Goal: Complete application form: Complete application form

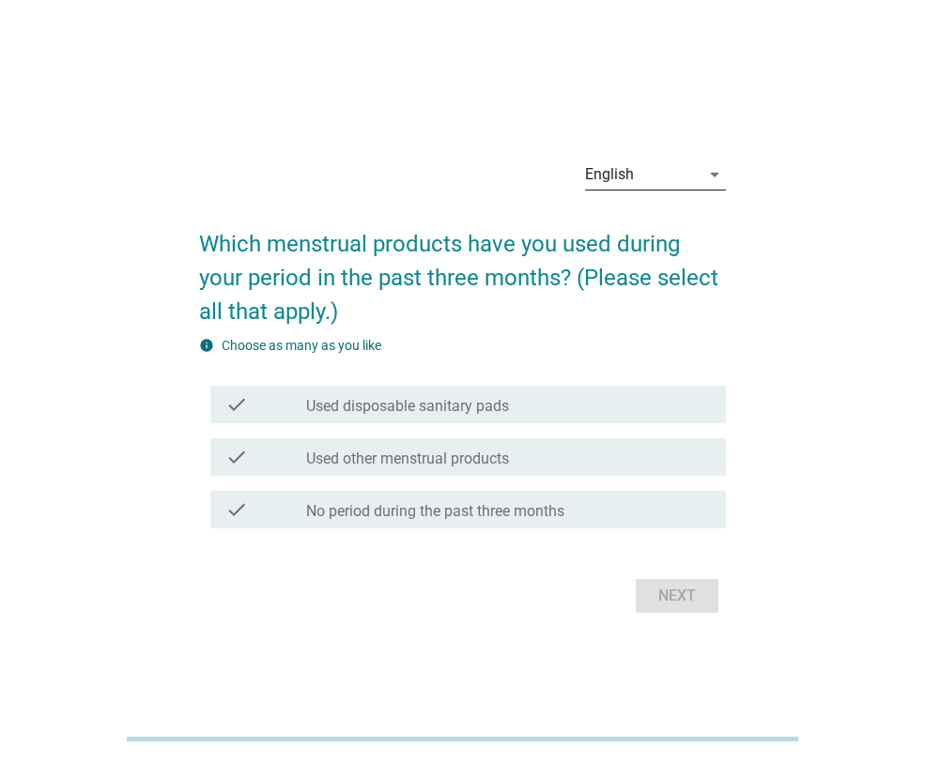
click at [711, 176] on icon "arrow_drop_down" at bounding box center [714, 174] width 23 height 23
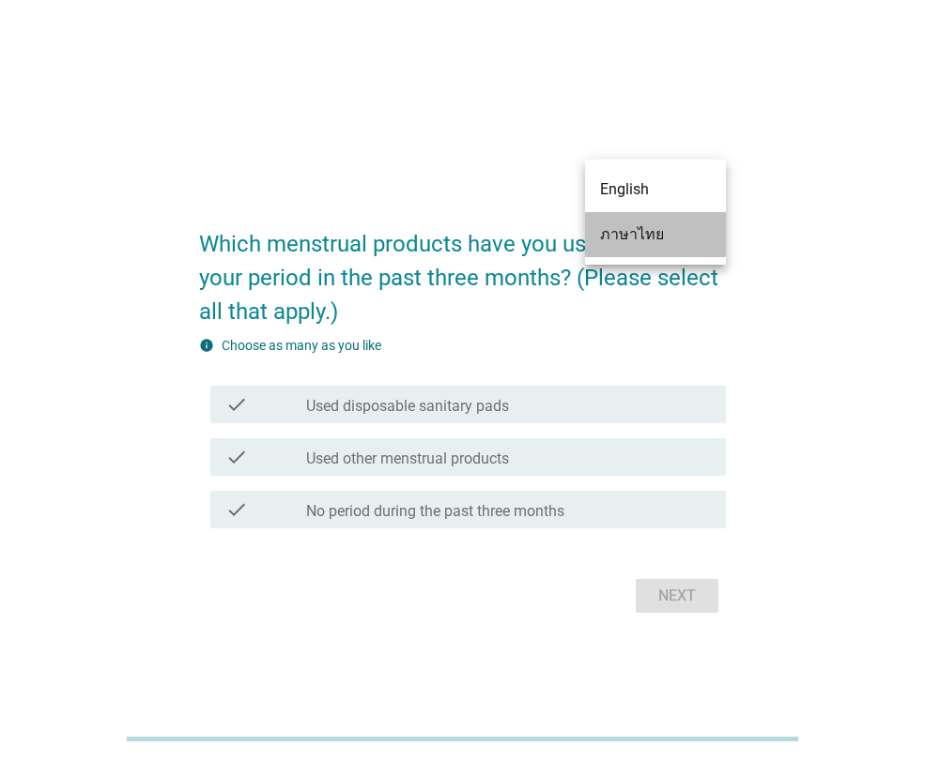
click at [670, 237] on div "ภาษาไทย" at bounding box center [655, 234] width 111 height 23
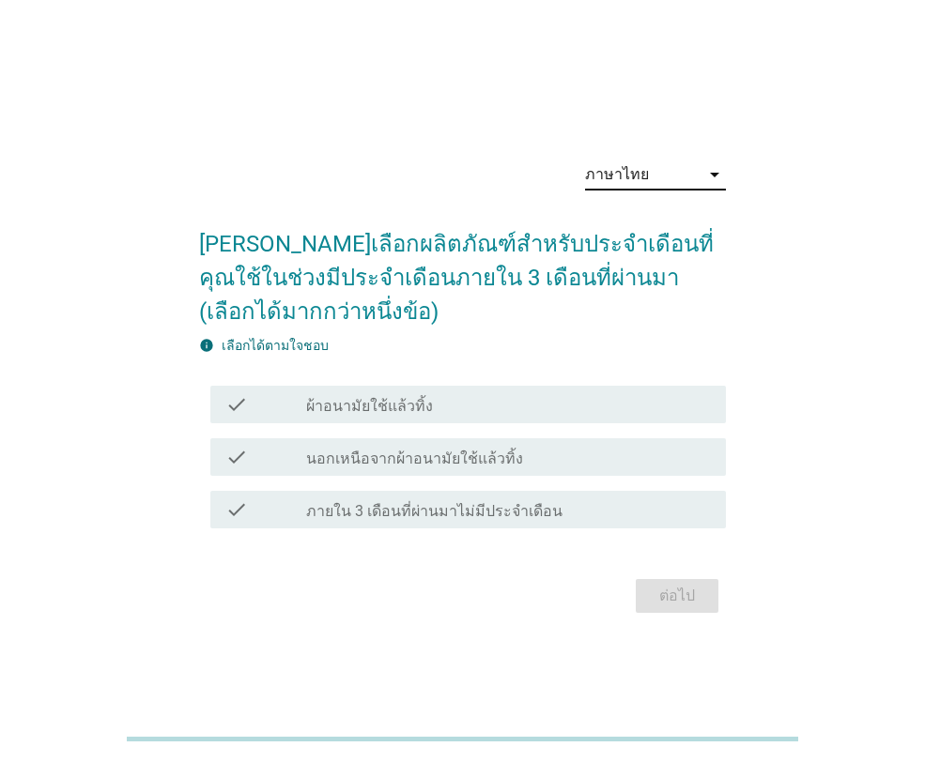
click at [542, 409] on div "check_box_outline_blank ผ้าอนามัยใช้แล้วทิ้ง" at bounding box center [508, 404] width 405 height 23
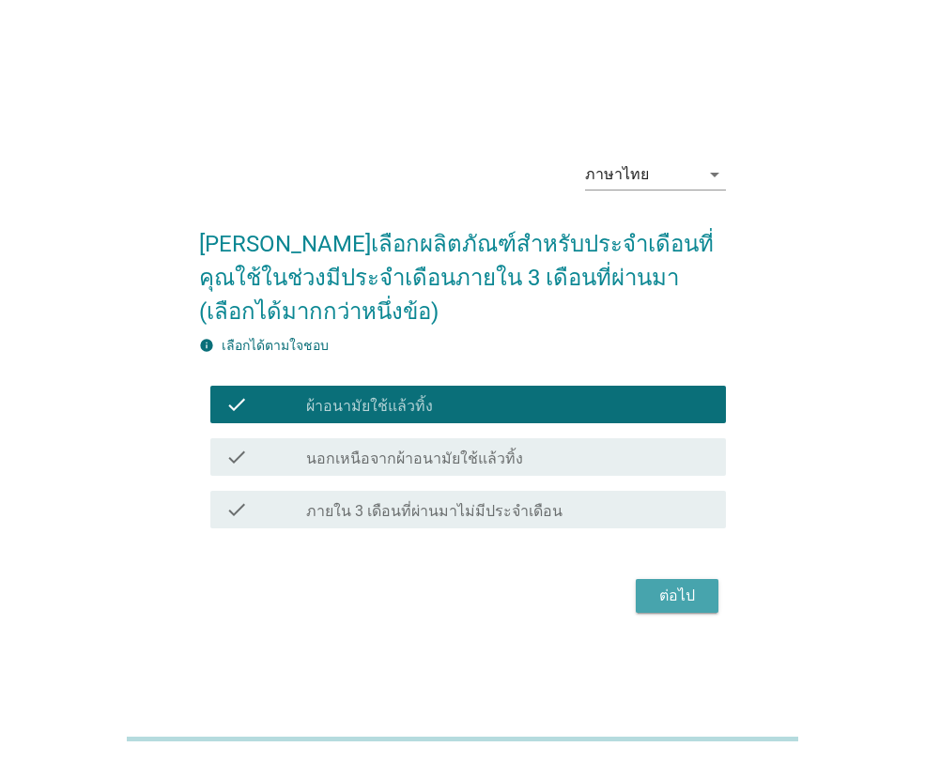
click at [668, 593] on div "ต่อไป" at bounding box center [676, 596] width 53 height 23
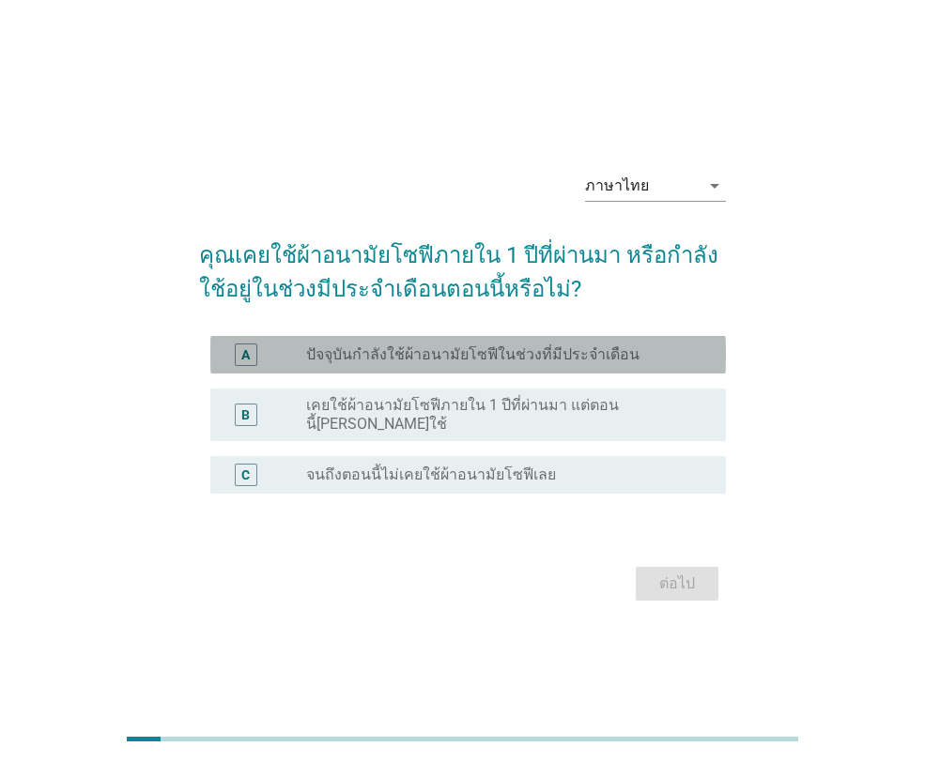
click at [608, 357] on label "ปัจจุบันกำลังใช้ผ้าอนามัยโซฟีในช่วงที่มีประจำเดือน" at bounding box center [472, 354] width 333 height 19
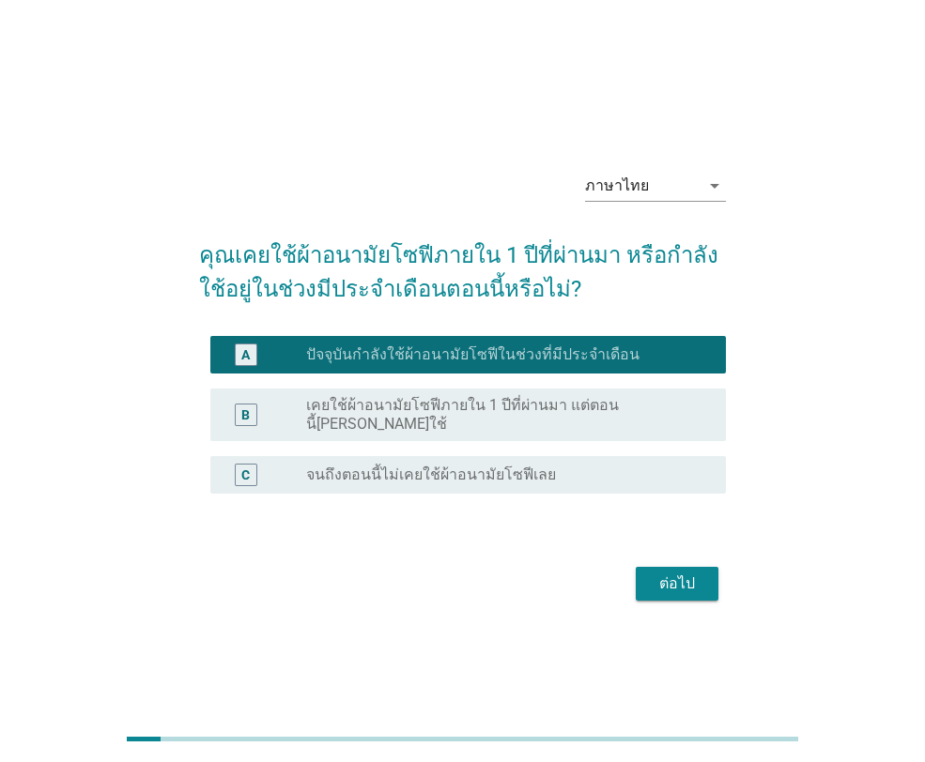
click at [697, 579] on div "ต่อไป" at bounding box center [676, 584] width 53 height 23
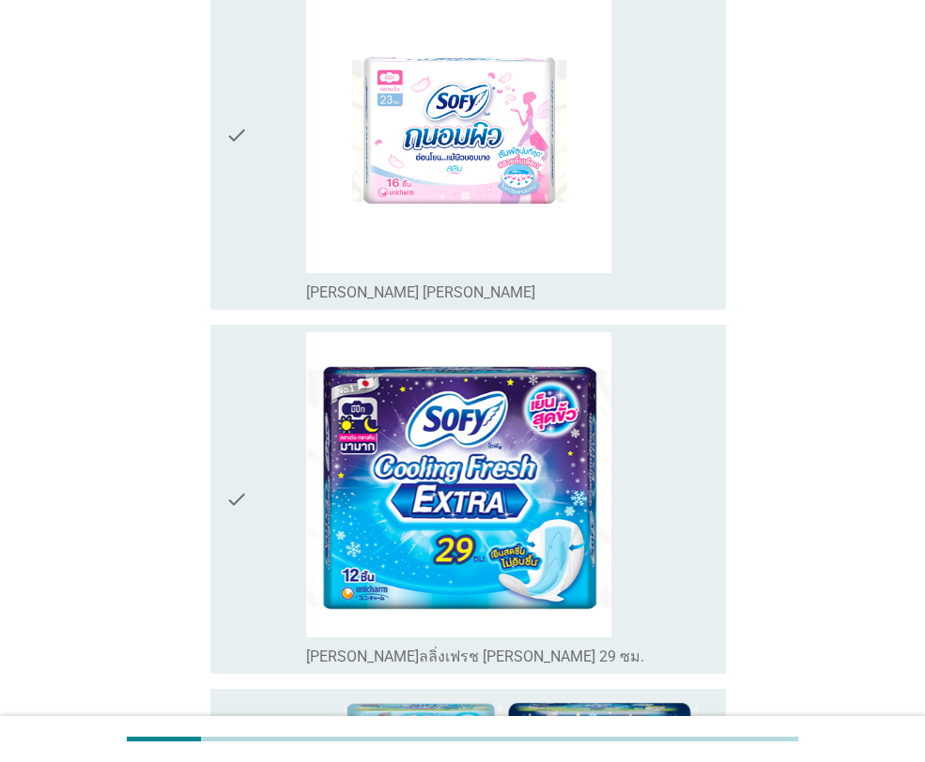
scroll to position [344, 0]
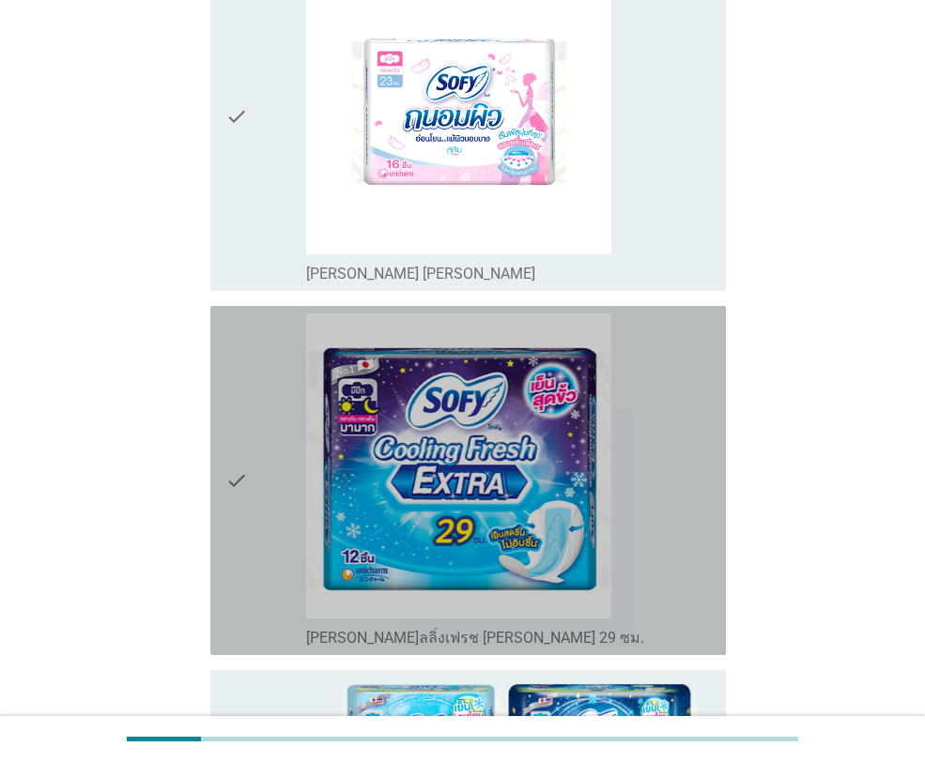
click at [665, 482] on div "check_box_outline_blank [PERSON_NAME]ลลิ่งเฟรช [PERSON_NAME] 29 ซม." at bounding box center [508, 480] width 405 height 334
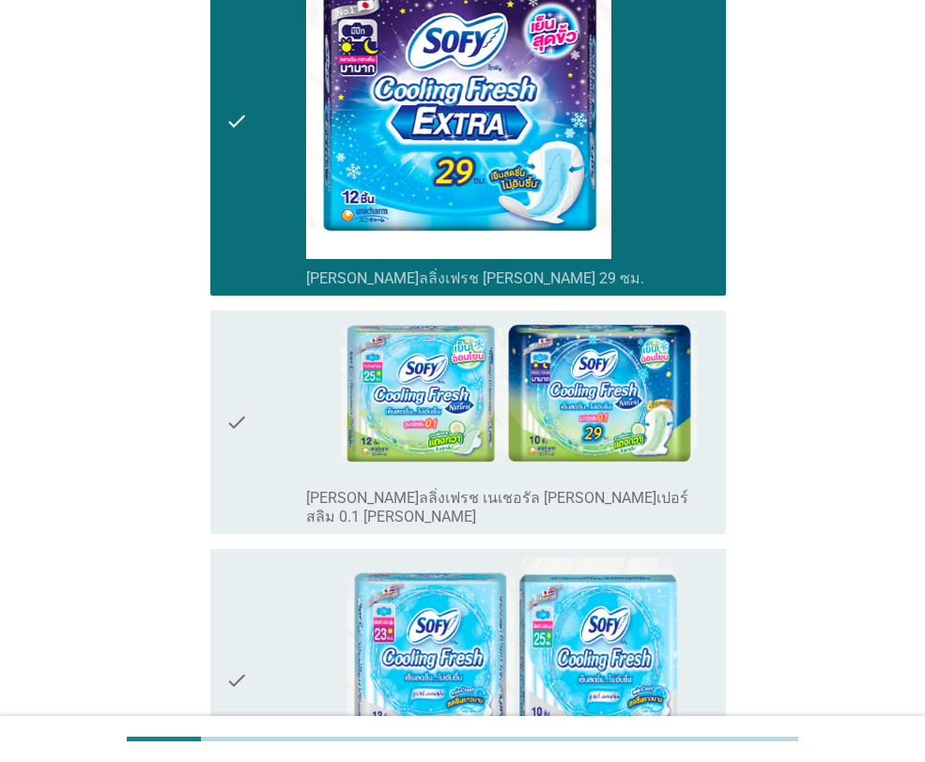
scroll to position [709, 0]
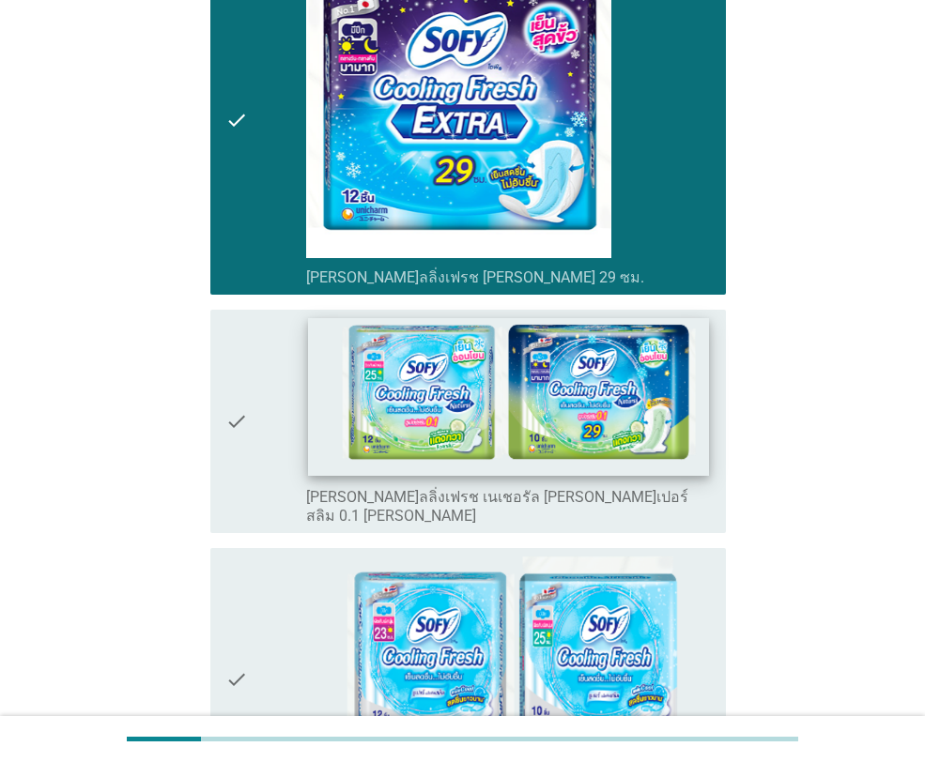
click at [651, 412] on img at bounding box center [508, 397] width 400 height 159
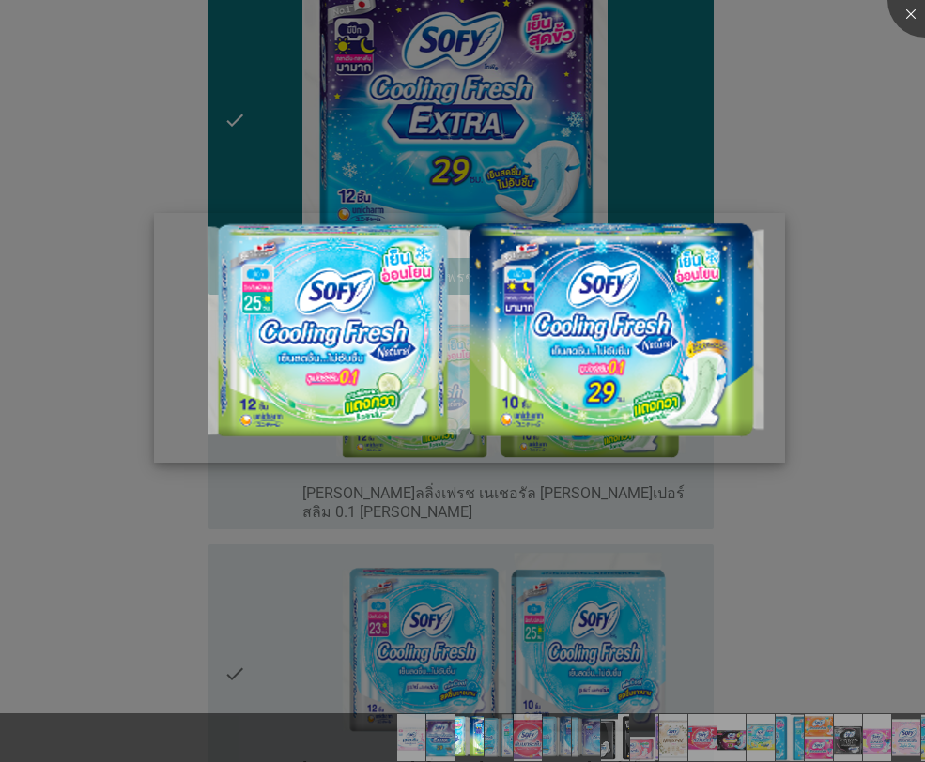
click at [351, 340] on img at bounding box center [469, 338] width 631 height 250
click at [842, 424] on div at bounding box center [462, 381] width 925 height 762
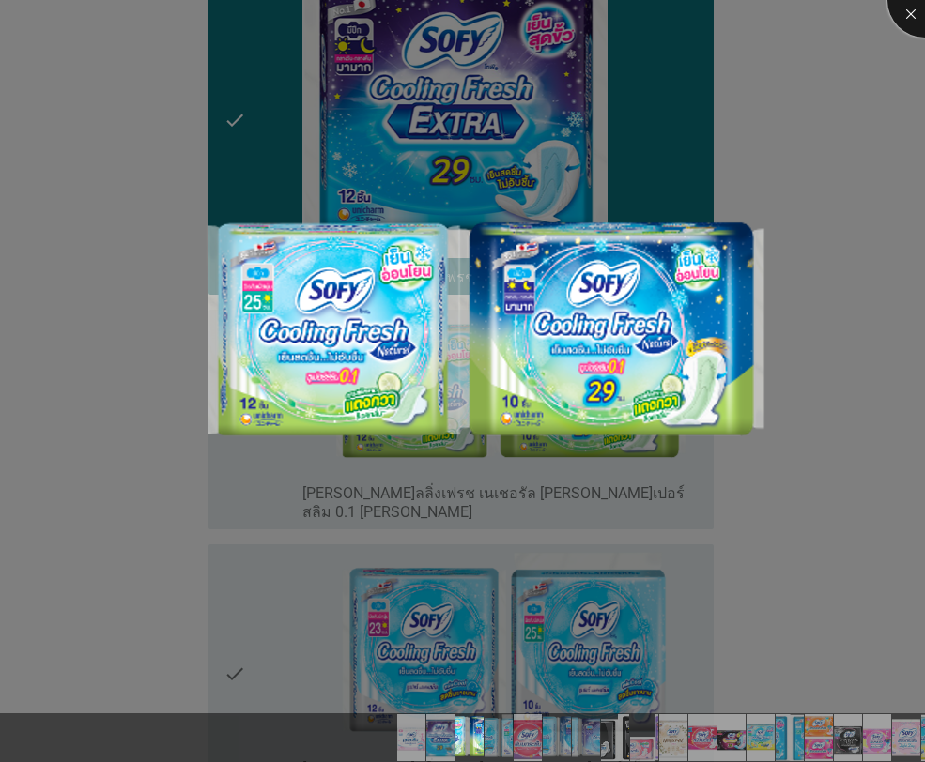
click at [904, 12] on div at bounding box center [924, -1] width 75 height 75
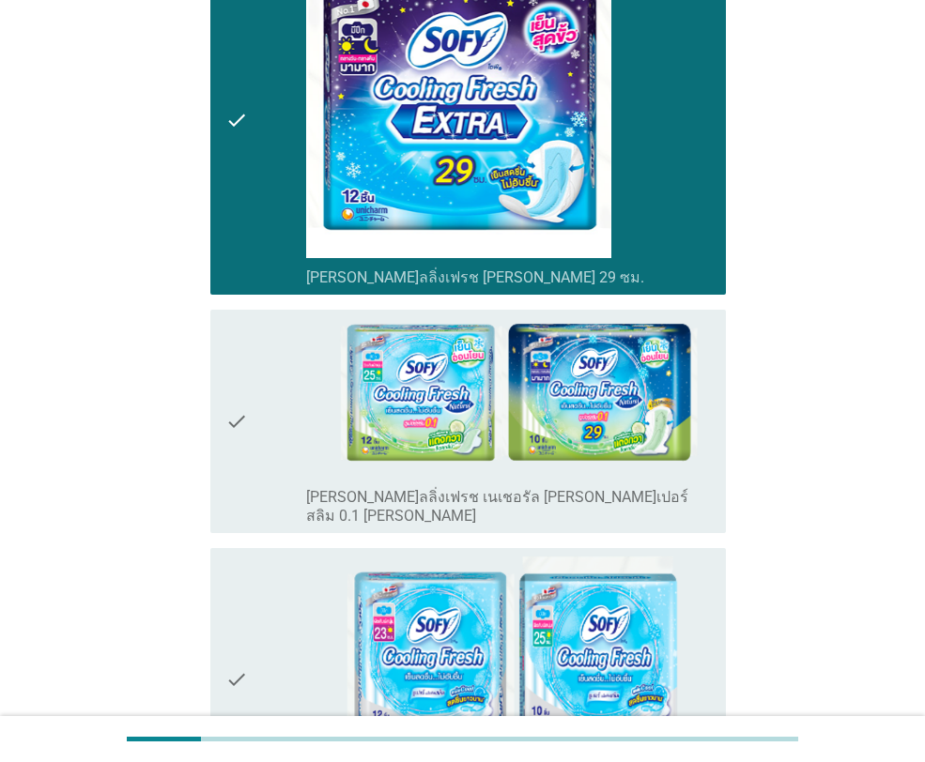
click at [239, 374] on icon "check" at bounding box center [236, 420] width 23 height 207
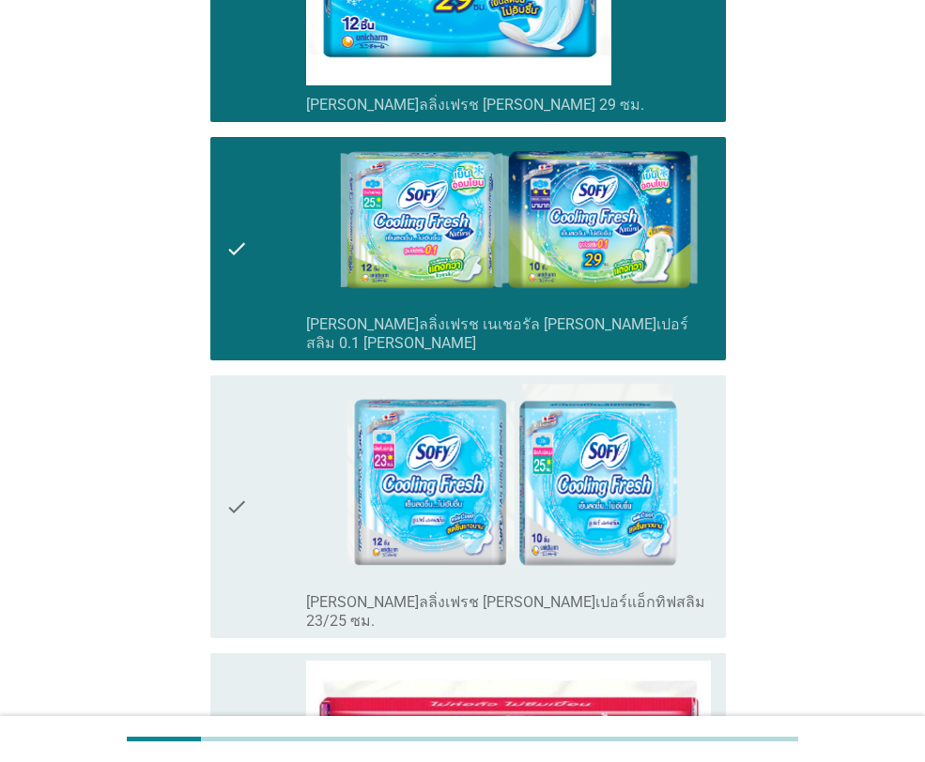
scroll to position [891, 0]
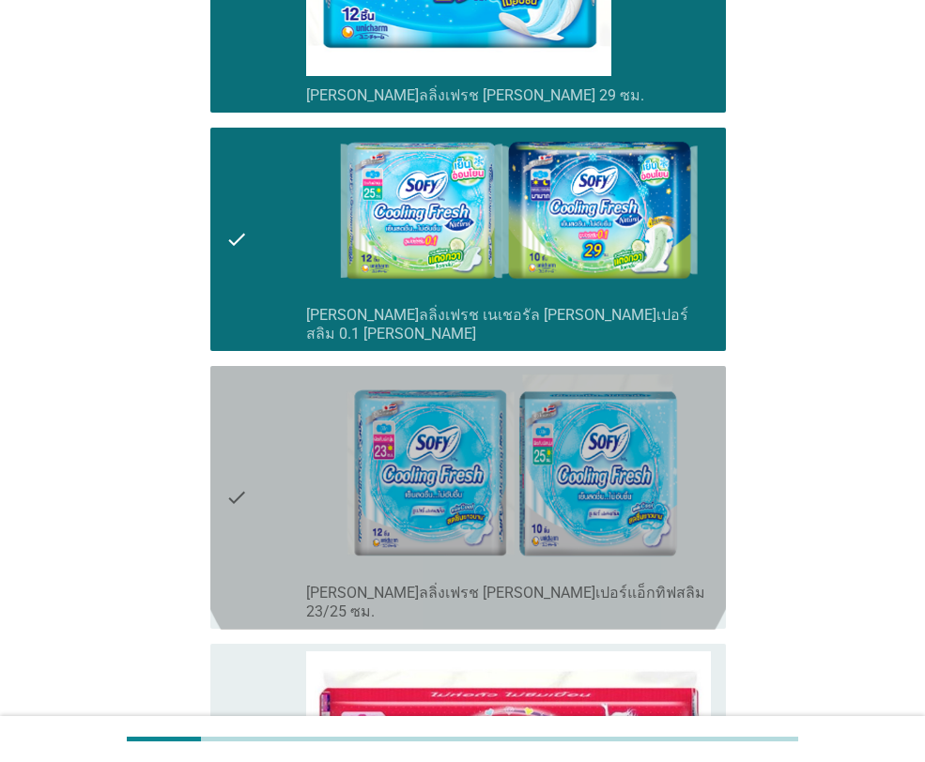
click at [235, 433] on icon "check" at bounding box center [236, 498] width 23 height 249
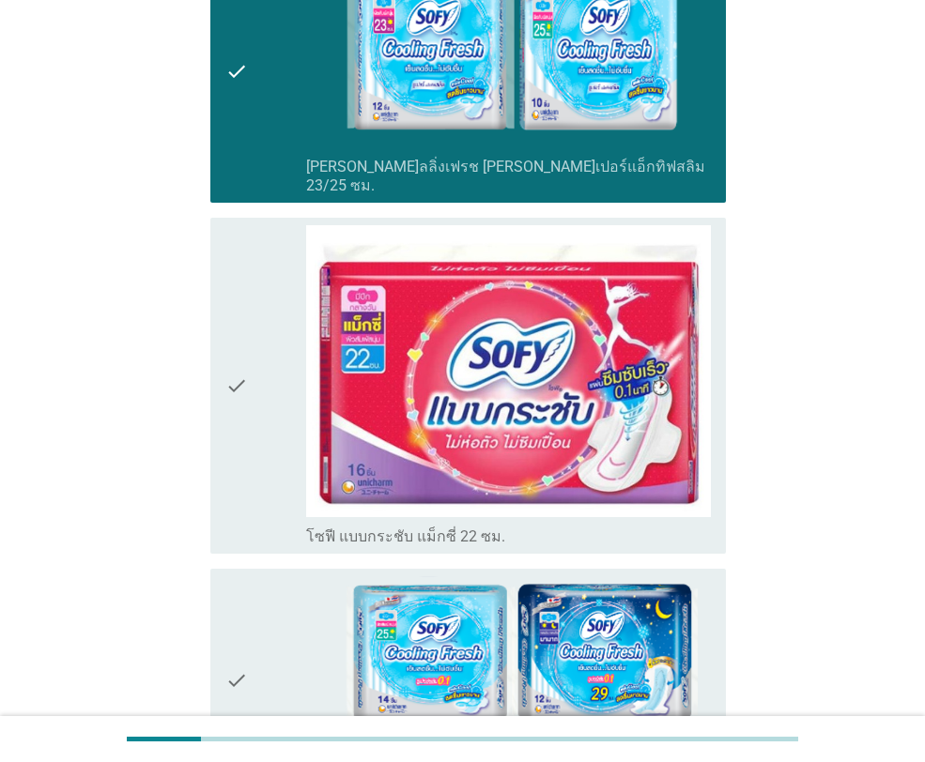
scroll to position [1371, 0]
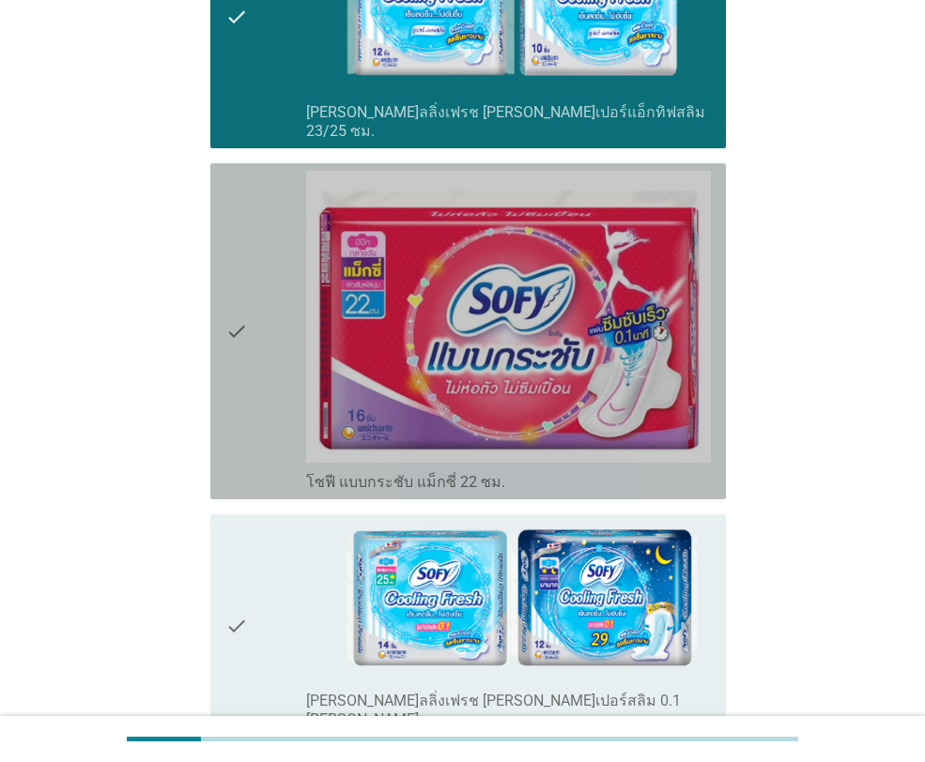
click at [233, 259] on icon "check" at bounding box center [236, 331] width 23 height 321
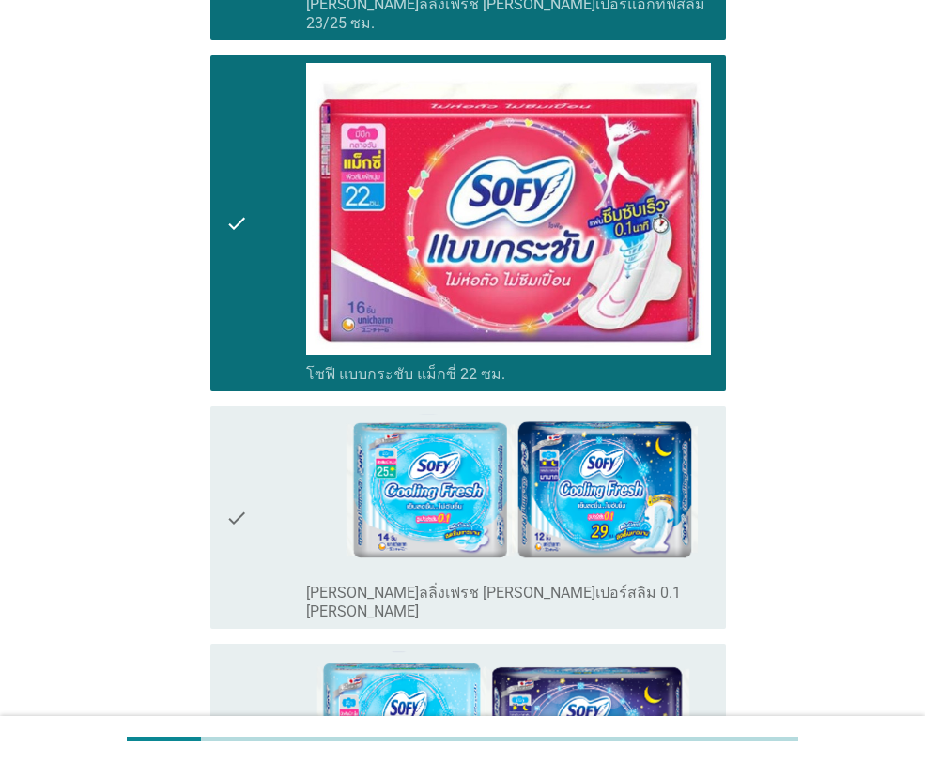
scroll to position [1732, 0]
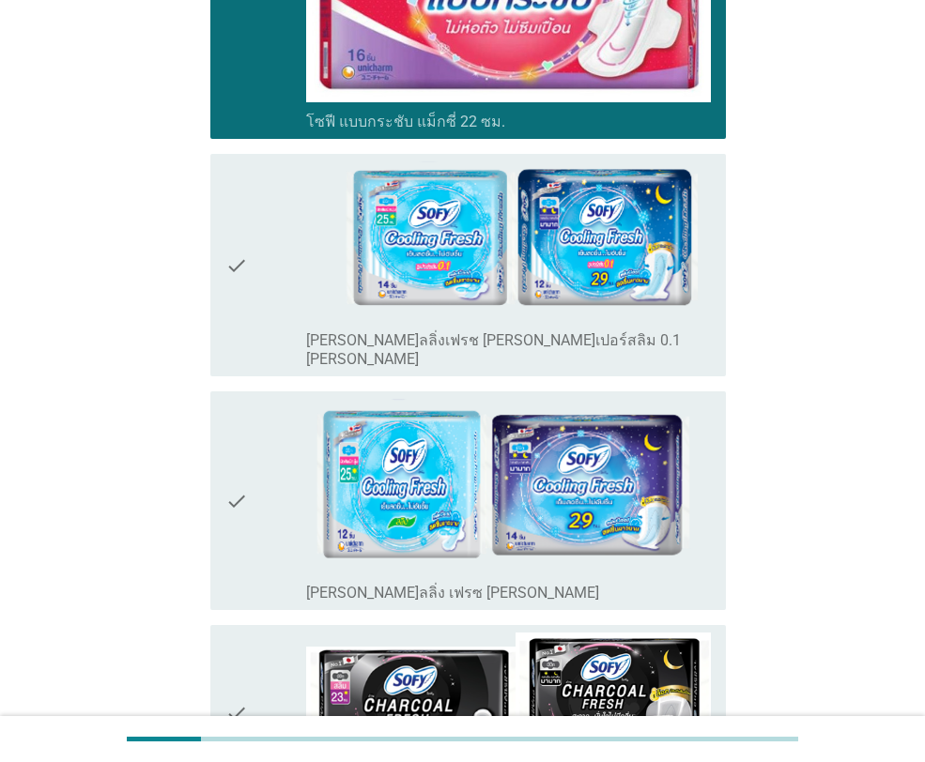
click at [237, 180] on icon "check" at bounding box center [236, 264] width 23 height 207
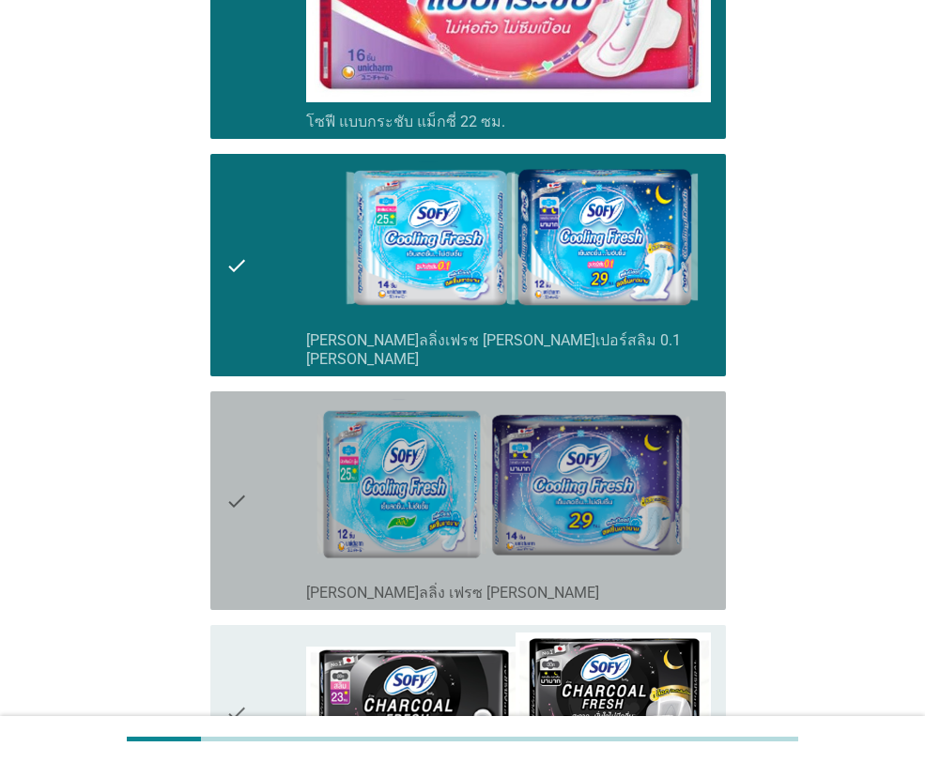
click at [229, 406] on icon "check" at bounding box center [236, 501] width 23 height 204
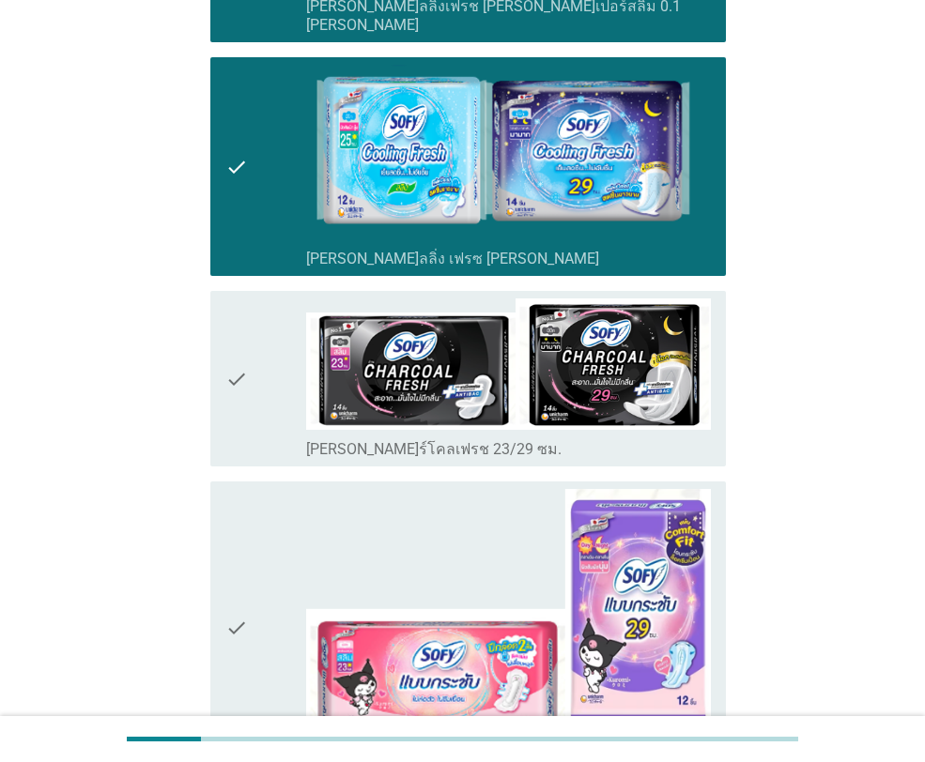
scroll to position [2069, 0]
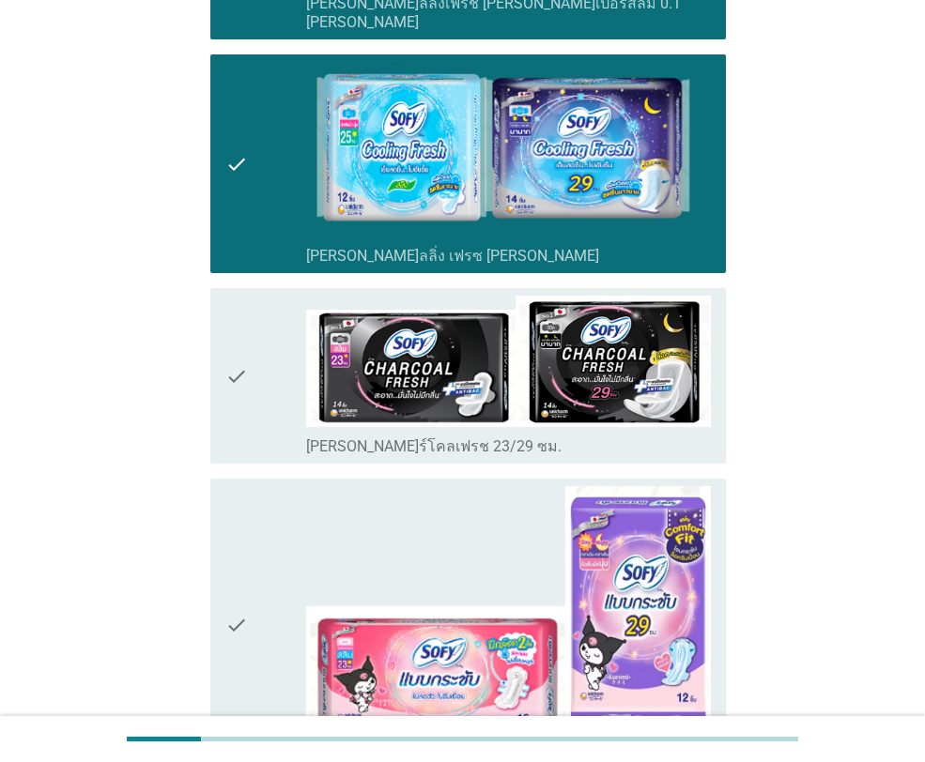
click at [235, 296] on icon "check" at bounding box center [236, 376] width 23 height 161
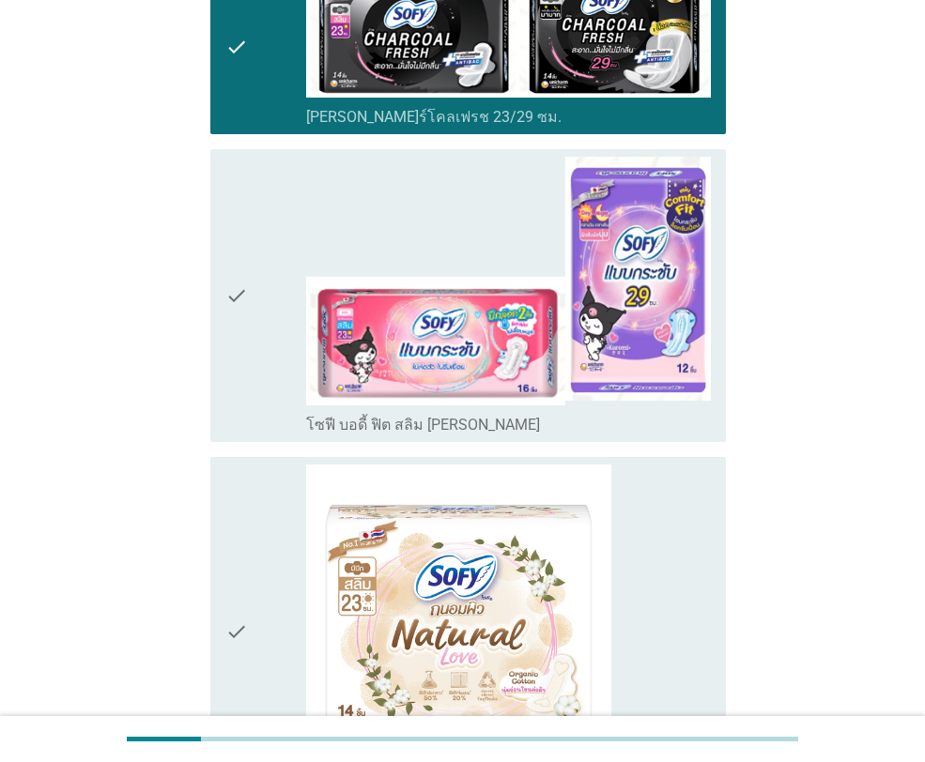
scroll to position [2353, 0]
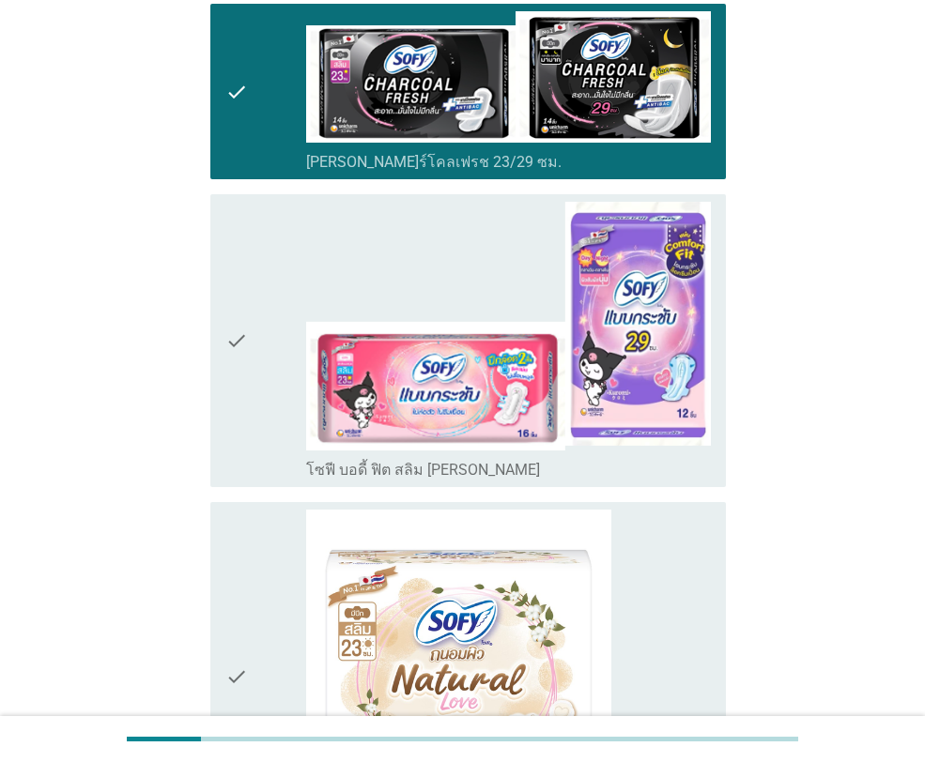
click at [236, 242] on icon "check" at bounding box center [236, 340] width 23 height 277
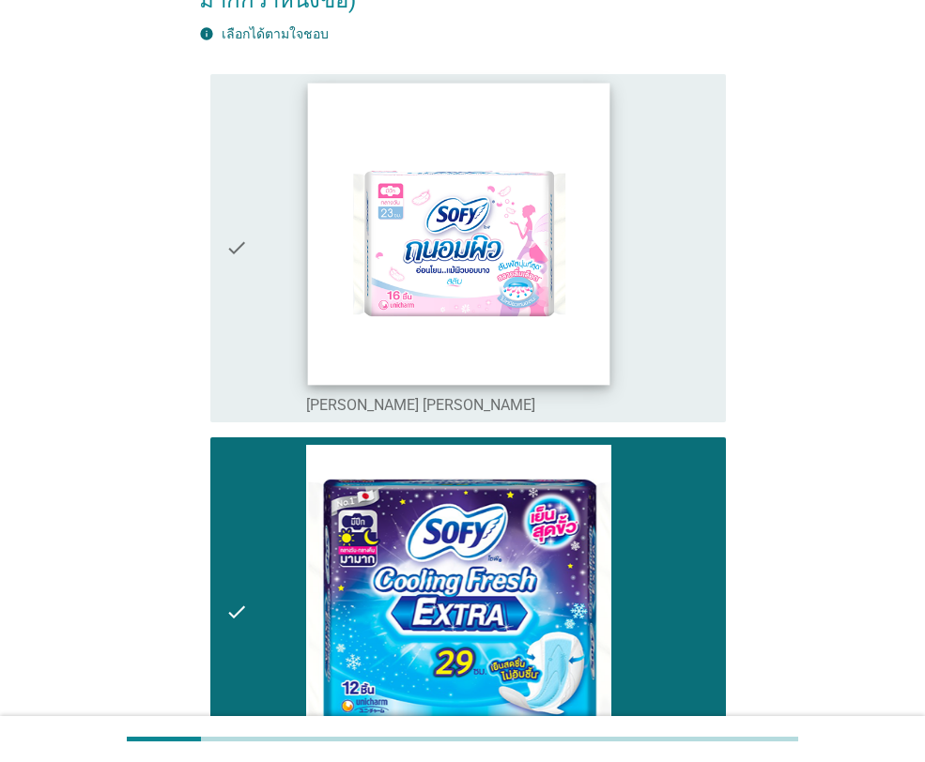
scroll to position [216, 0]
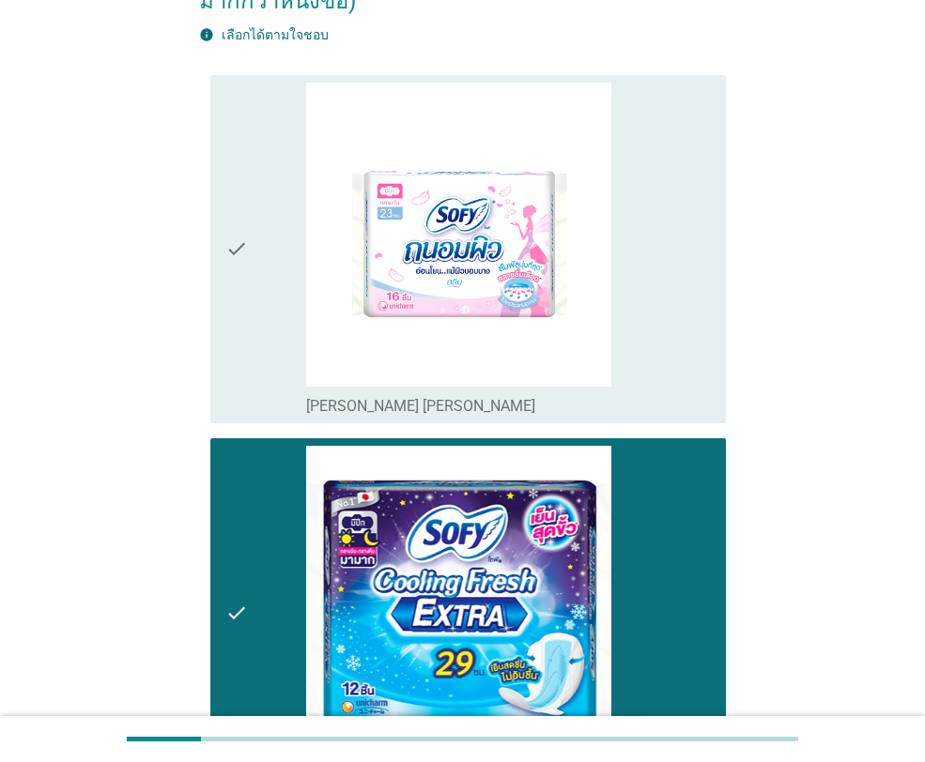
click at [250, 215] on div "check" at bounding box center [265, 250] width 81 height 334
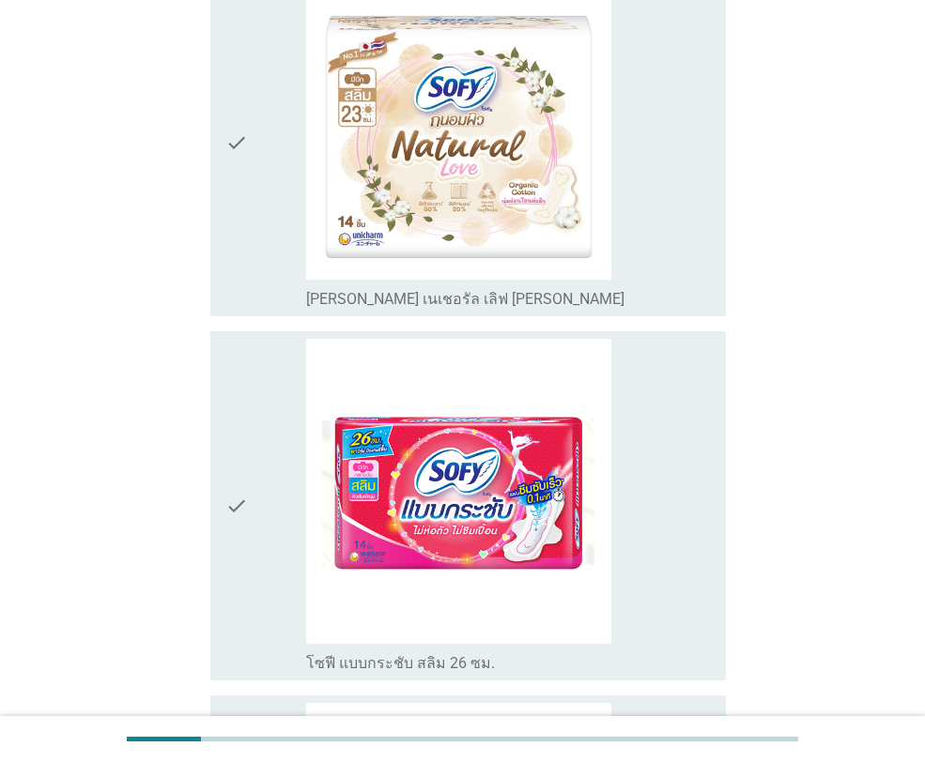
scroll to position [2955, 0]
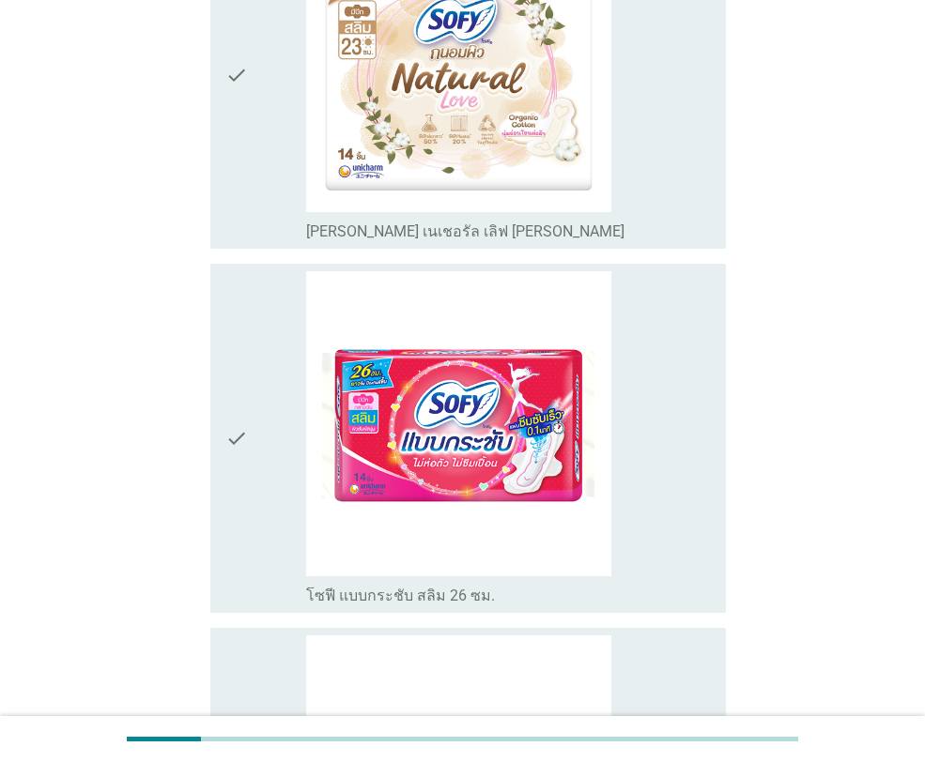
click at [234, 344] on icon "check" at bounding box center [236, 438] width 23 height 334
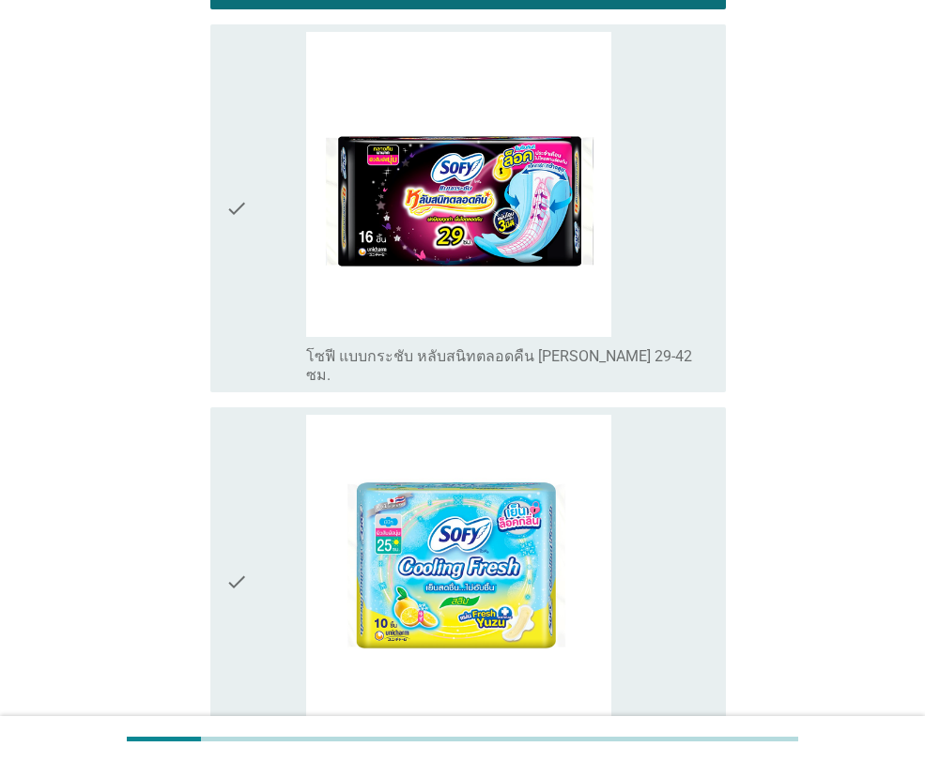
scroll to position [3428, 0]
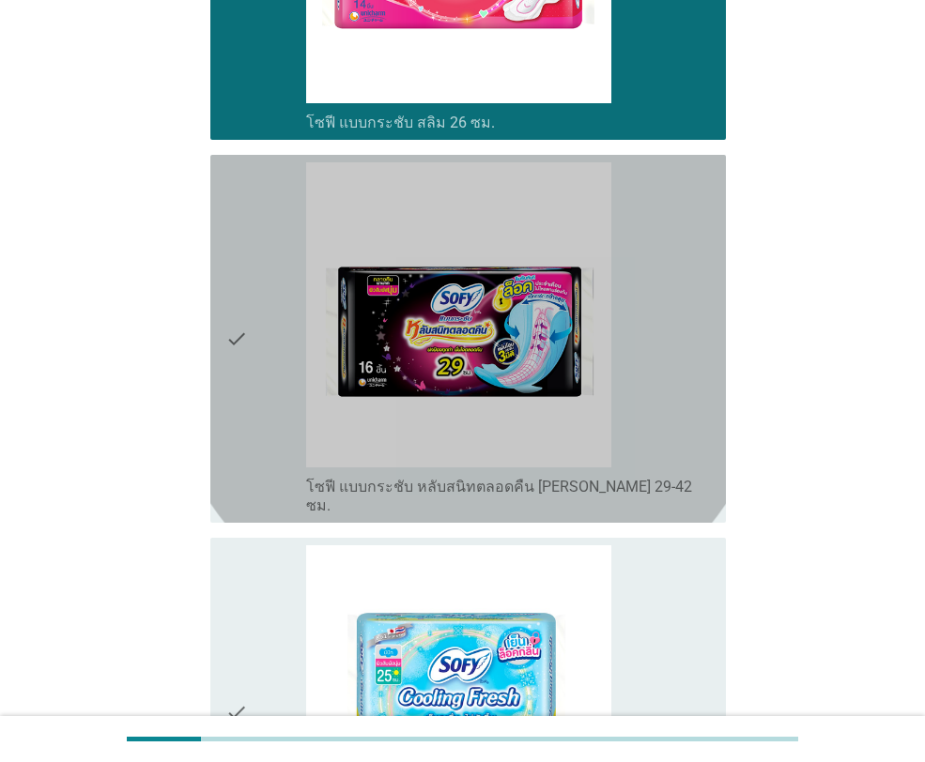
click at [229, 237] on icon "check" at bounding box center [236, 338] width 23 height 353
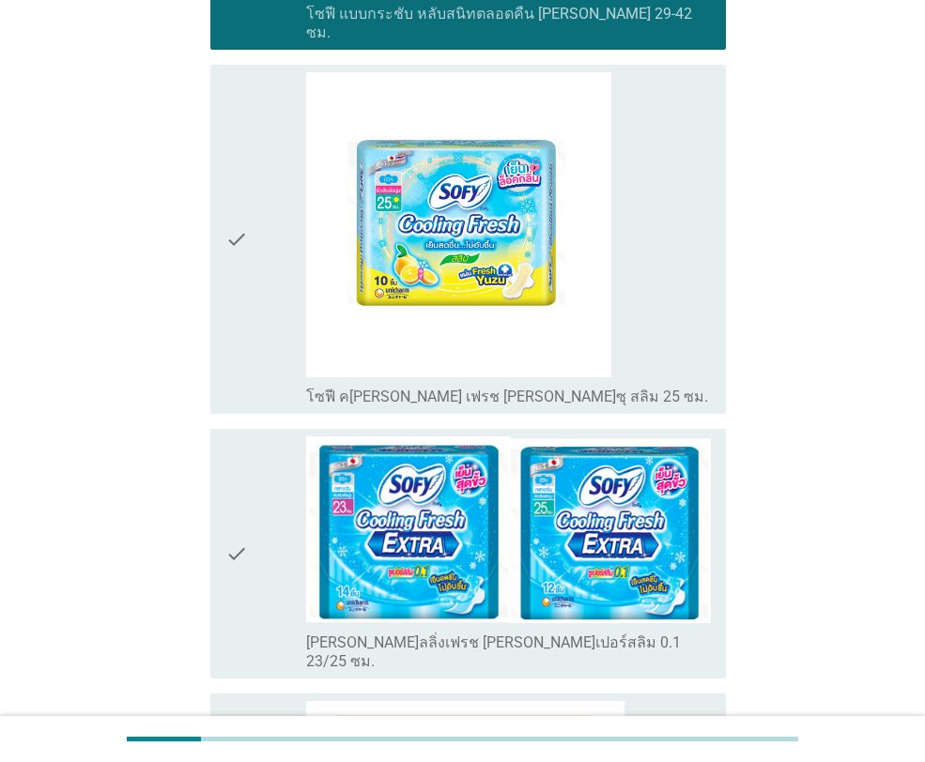
scroll to position [3902, 0]
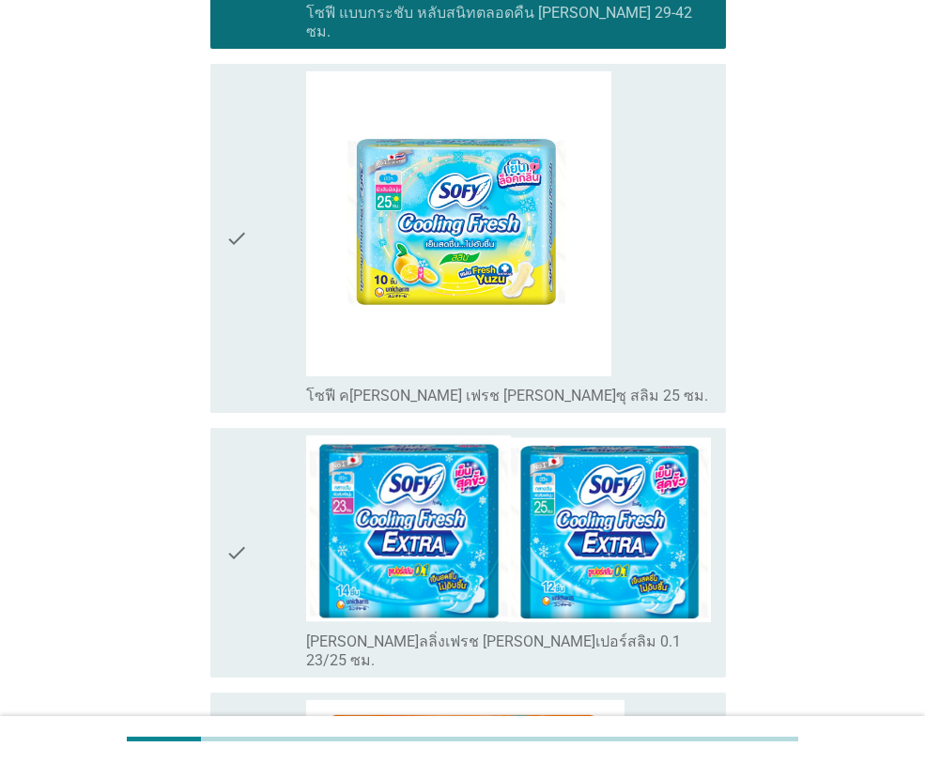
click at [237, 111] on icon "check" at bounding box center [236, 238] width 23 height 334
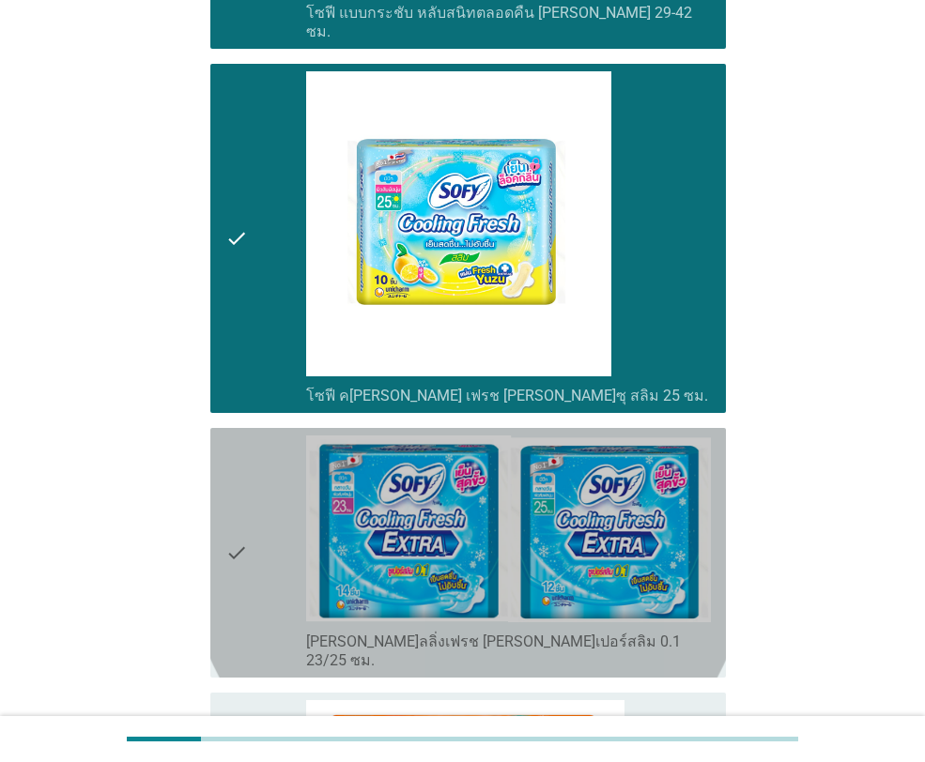
click at [234, 436] on icon "check" at bounding box center [236, 553] width 23 height 235
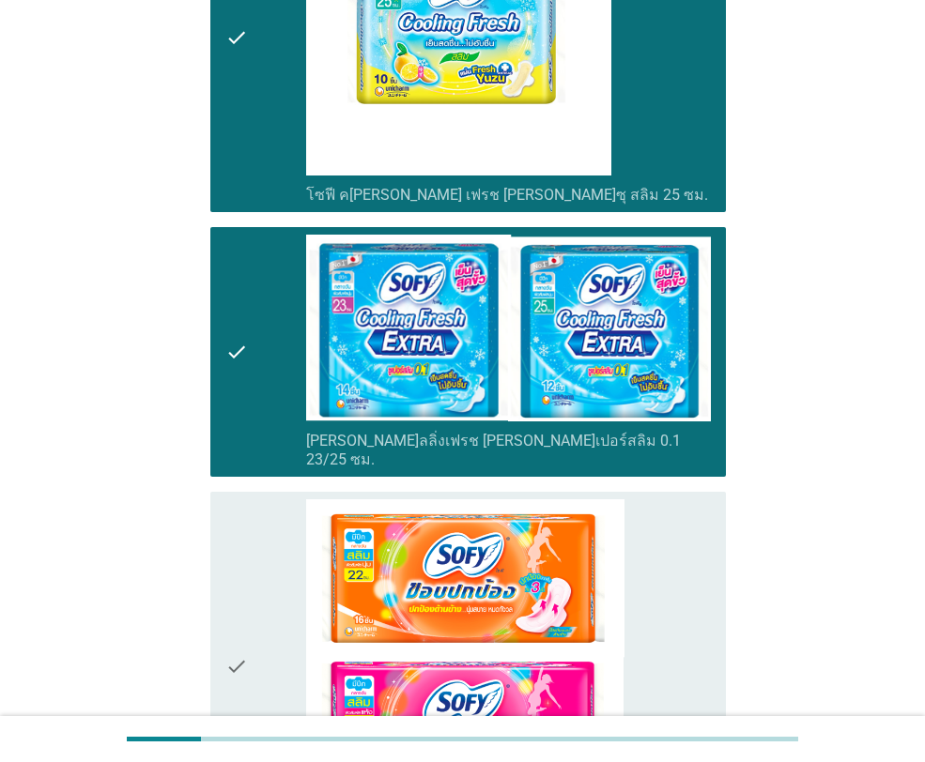
scroll to position [4258, 0]
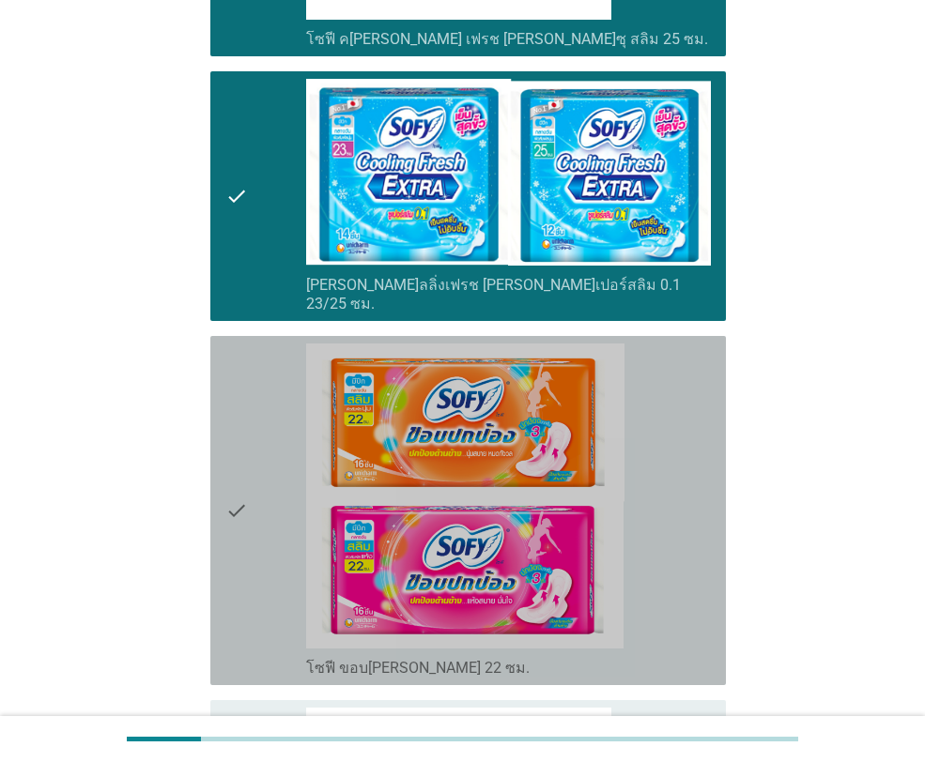
click at [225, 381] on icon "check" at bounding box center [236, 511] width 23 height 334
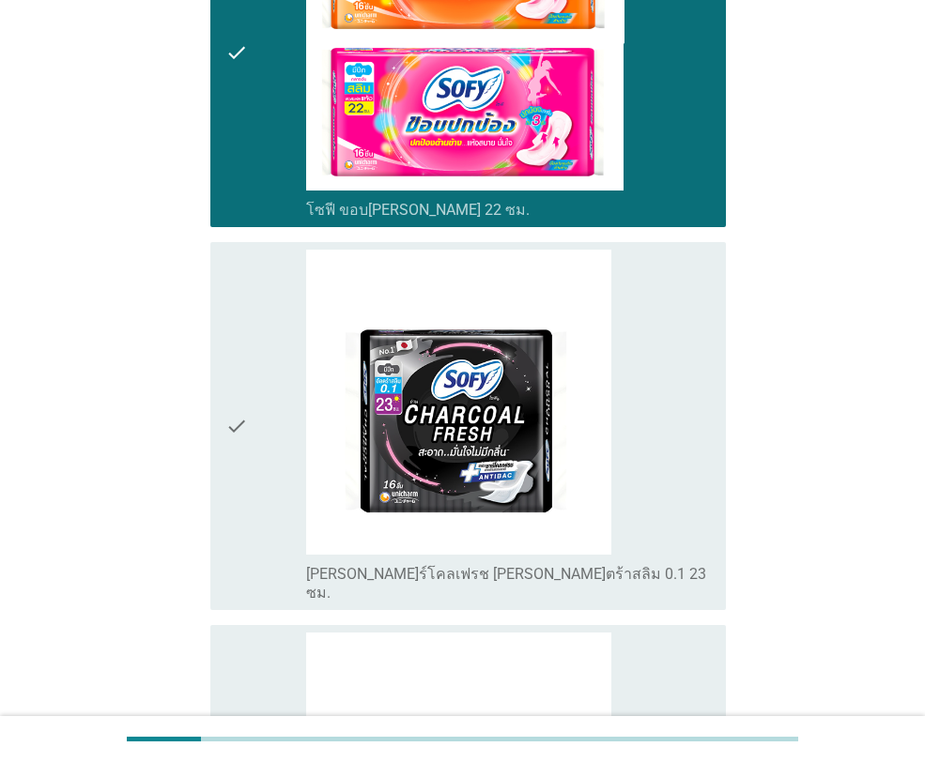
scroll to position [4741, 0]
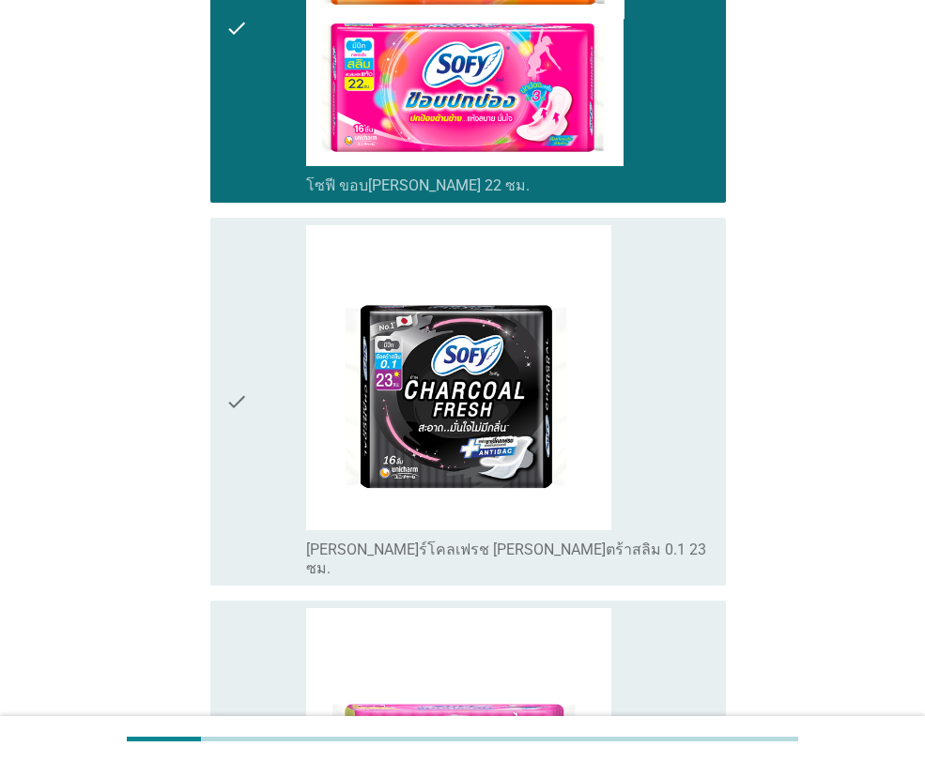
click at [239, 254] on icon "check" at bounding box center [236, 401] width 23 height 353
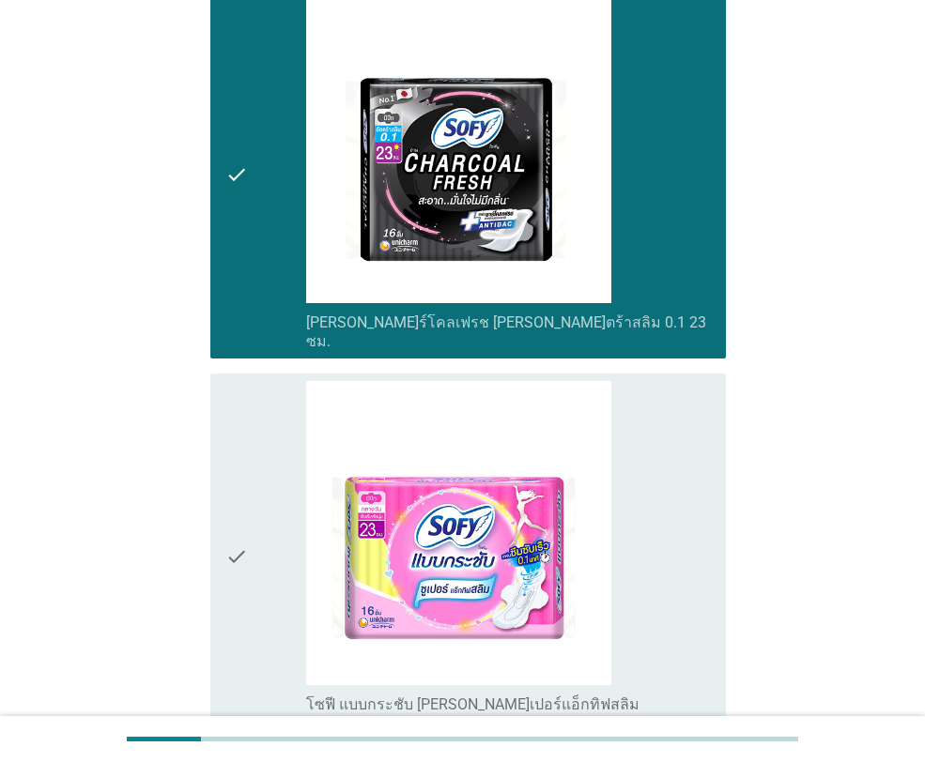
scroll to position [4999, 0]
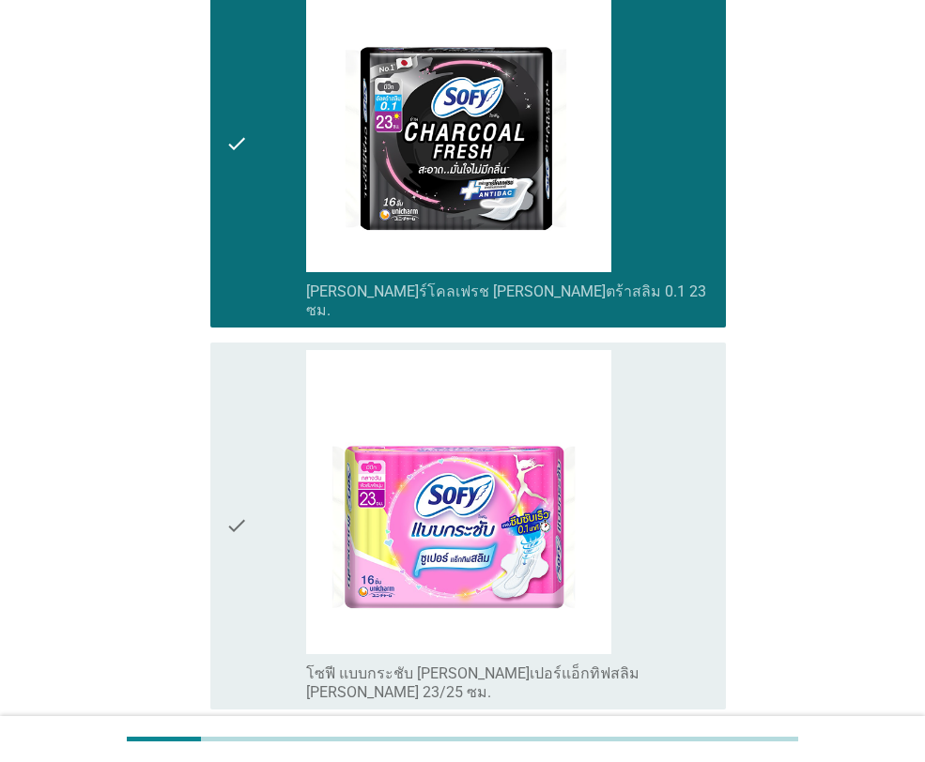
click at [232, 361] on icon "check" at bounding box center [236, 526] width 23 height 353
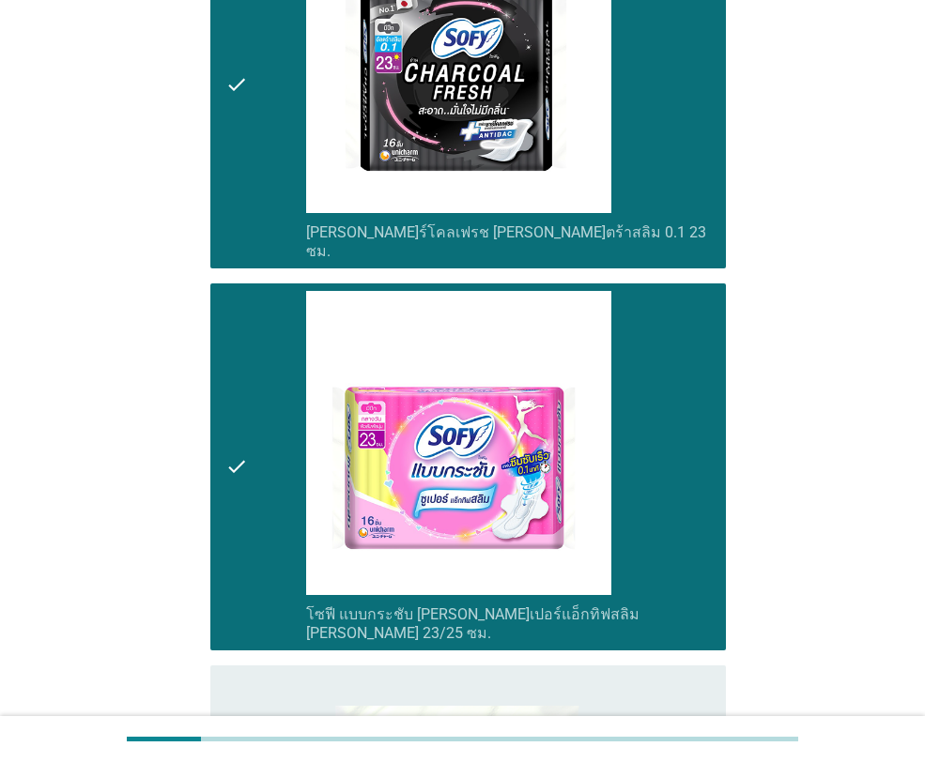
scroll to position [5278, 0]
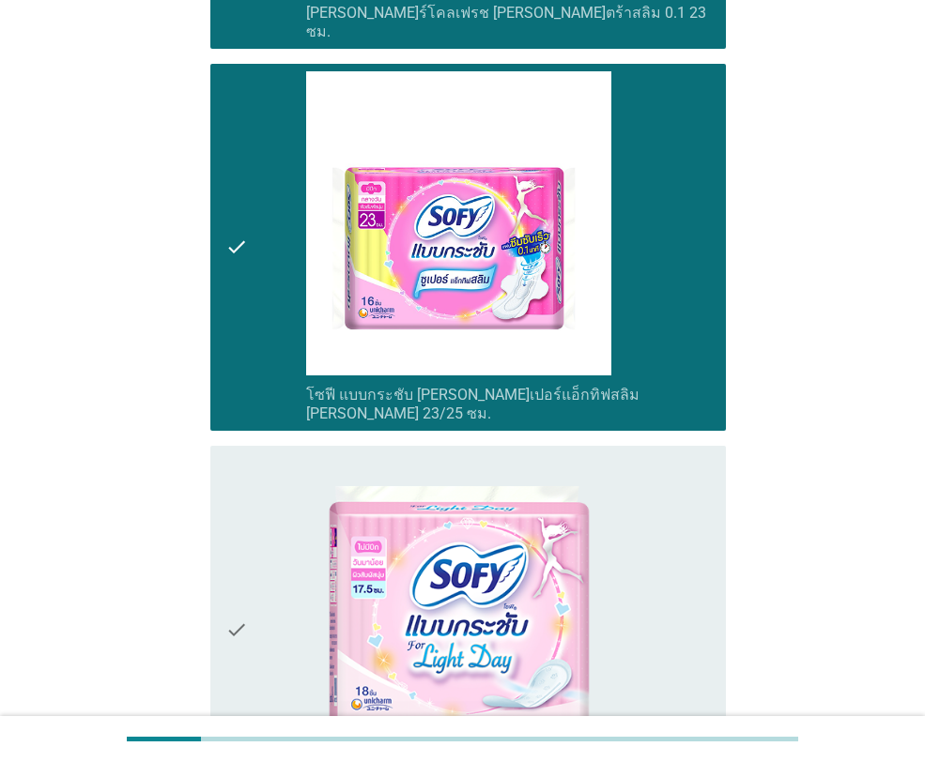
click at [237, 453] on icon "check" at bounding box center [236, 629] width 23 height 353
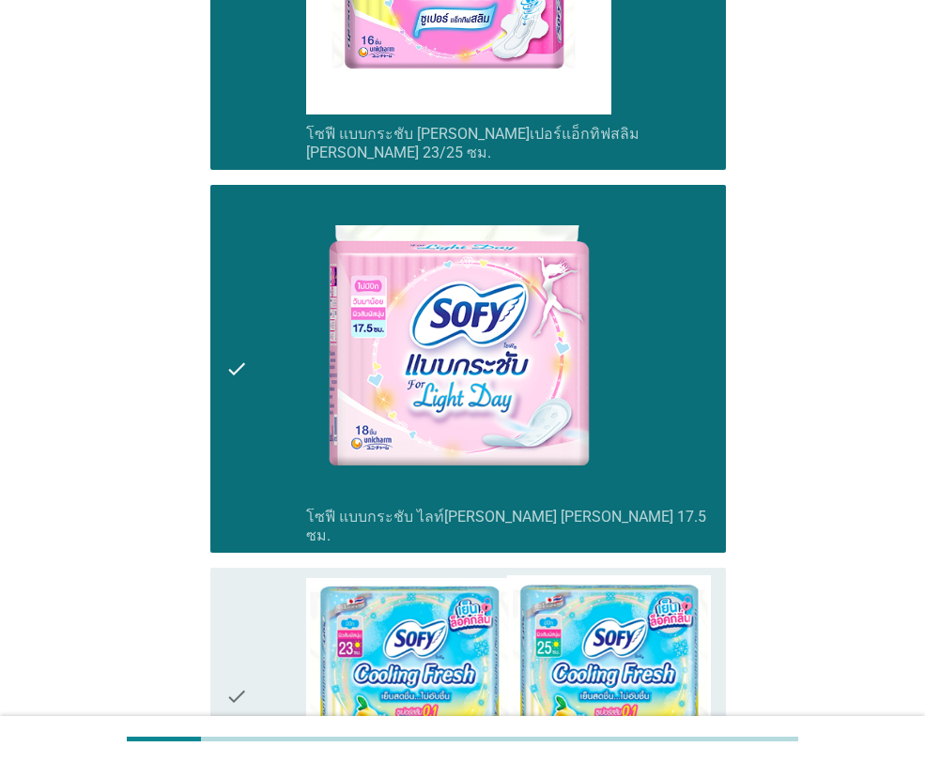
scroll to position [5567, 0]
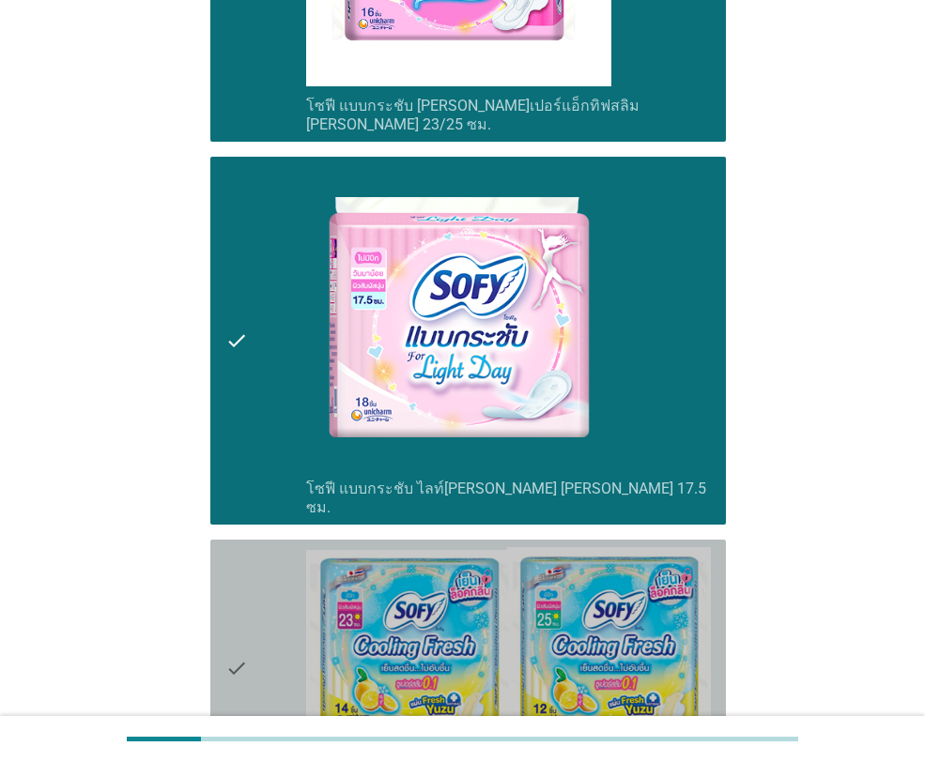
click at [237, 547] on icon "check" at bounding box center [236, 668] width 23 height 242
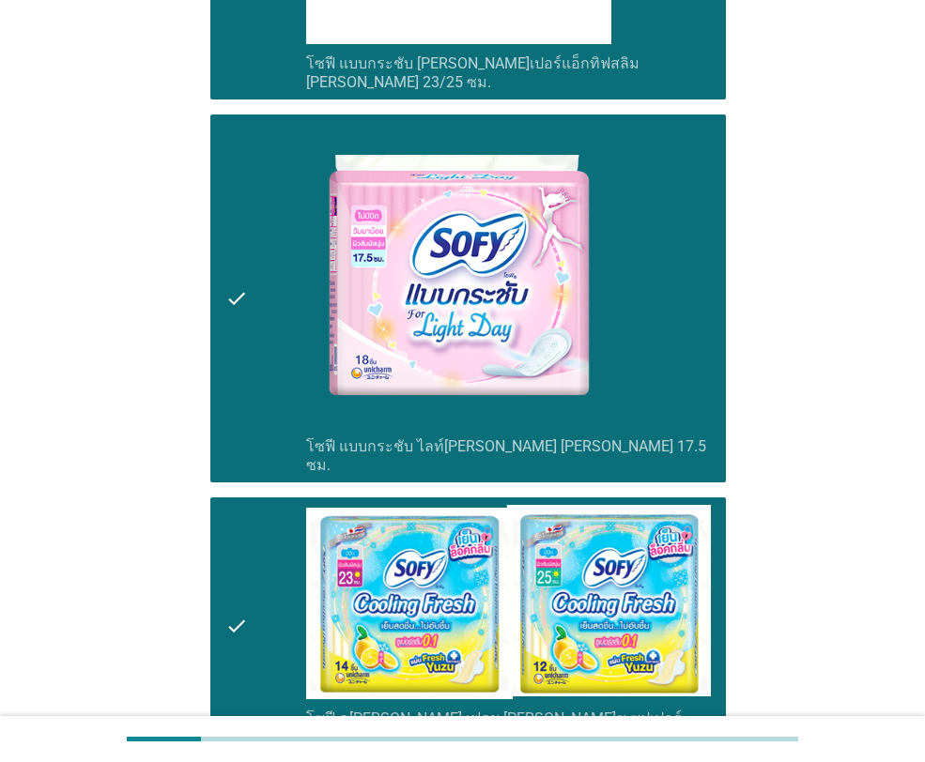
scroll to position [5841, 0]
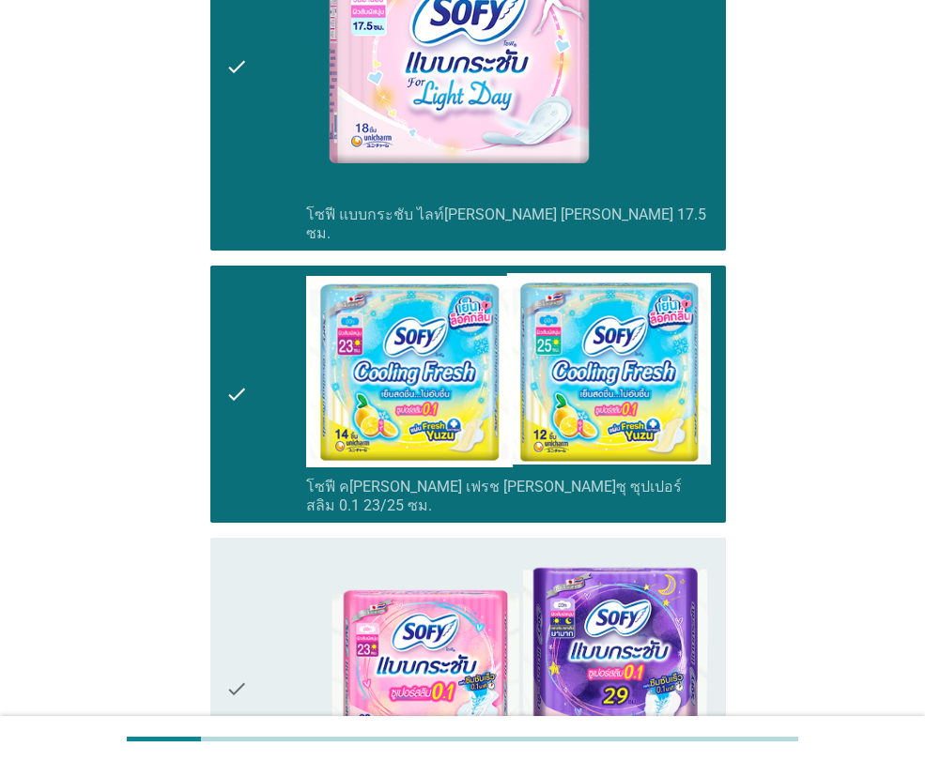
click at [236, 545] on icon "check" at bounding box center [236, 688] width 23 height 286
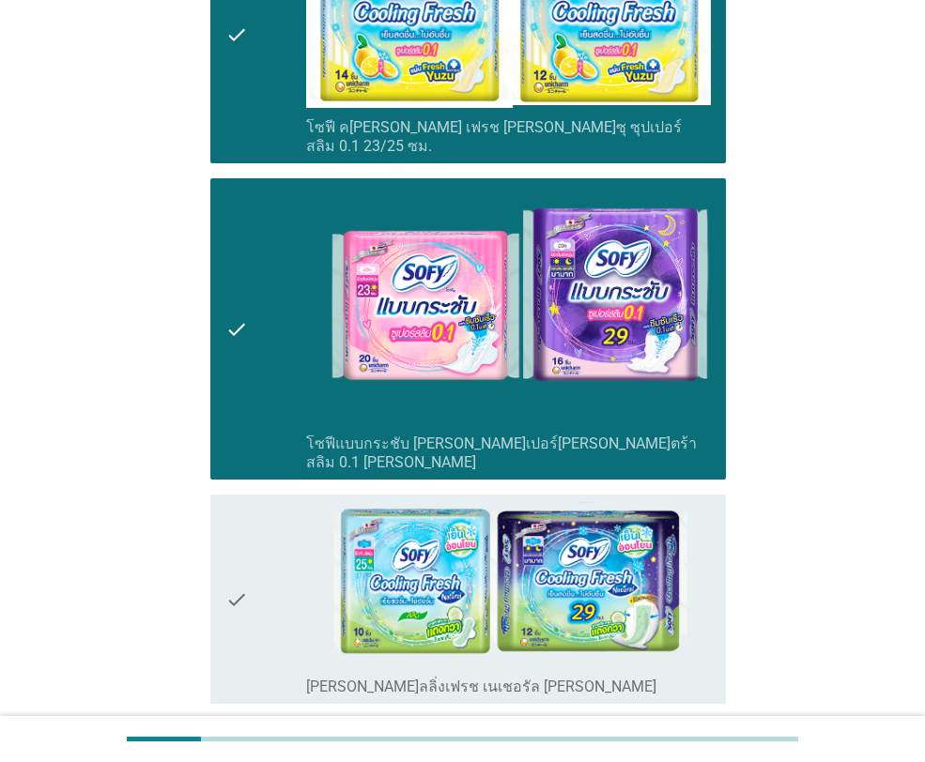
scroll to position [6325, 0]
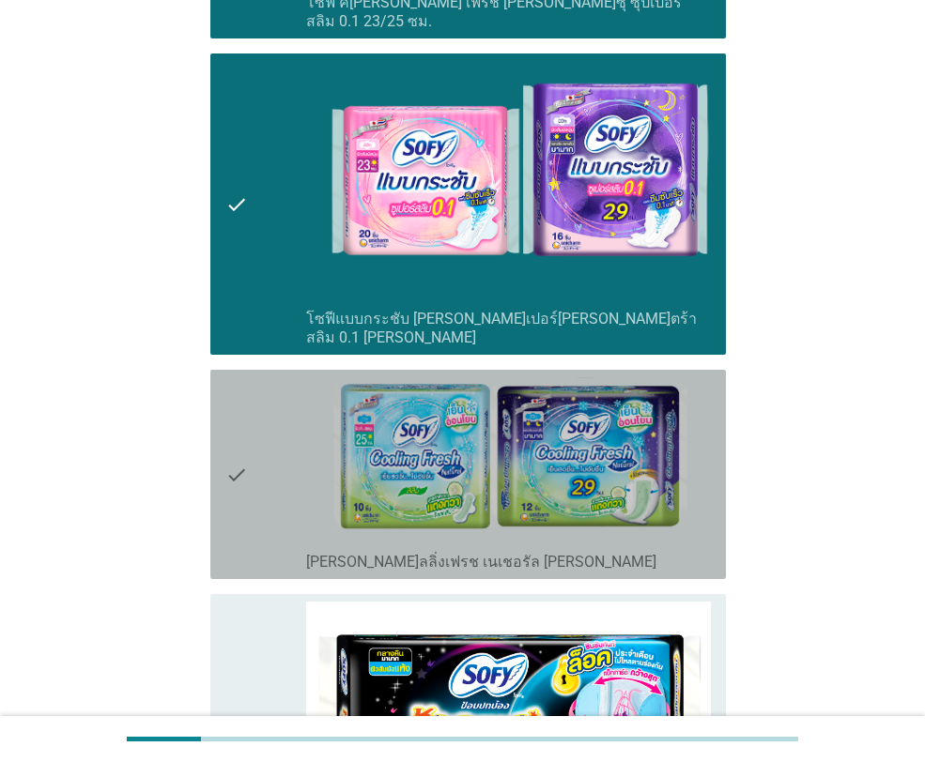
click at [226, 377] on icon "check" at bounding box center [236, 474] width 23 height 194
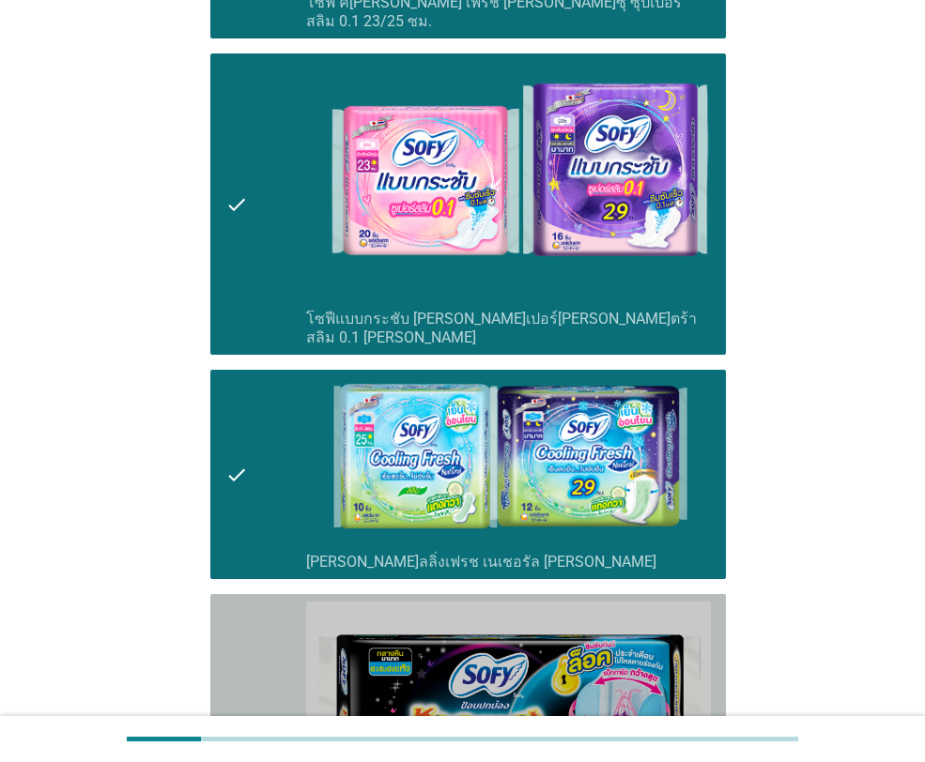
click at [228, 602] on icon "check" at bounding box center [236, 747] width 23 height 290
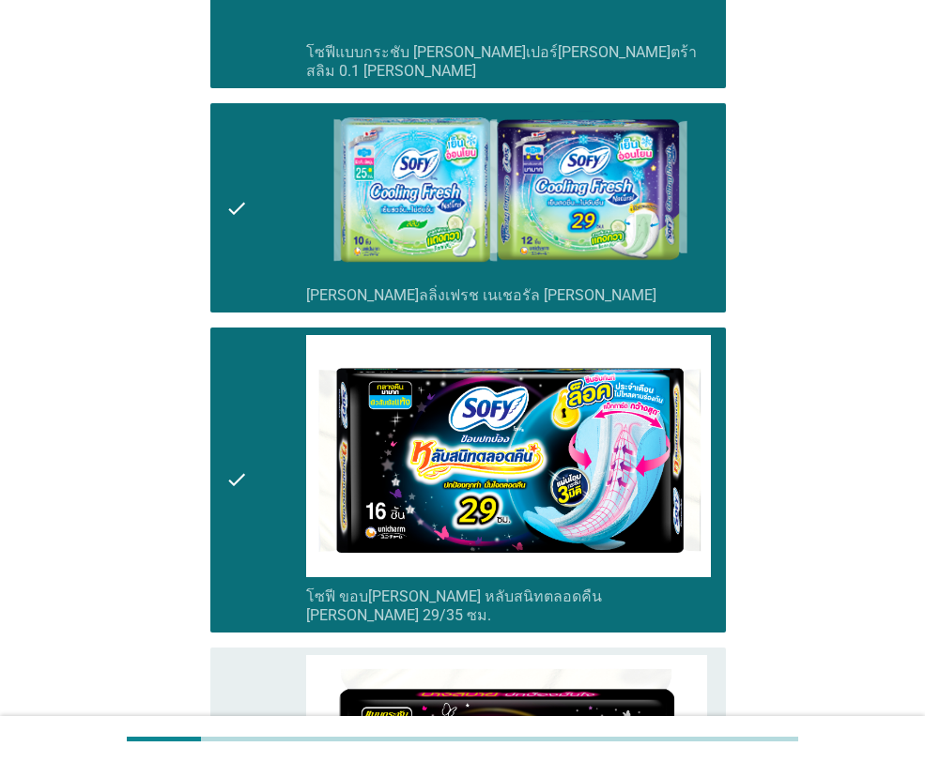
scroll to position [6794, 0]
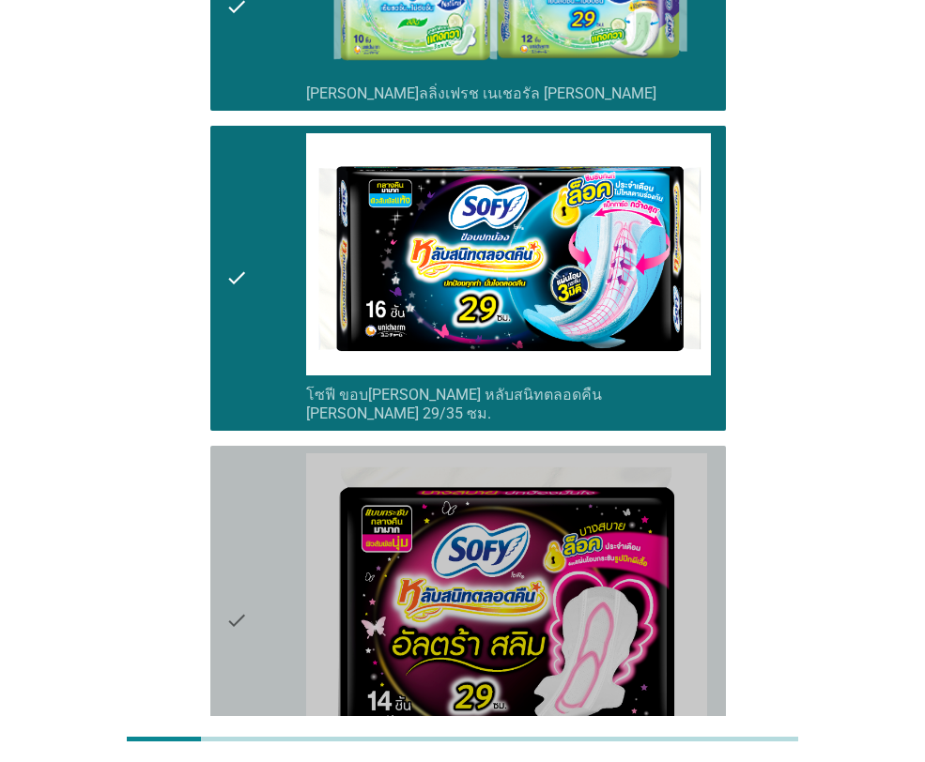
click at [225, 453] on icon "check" at bounding box center [236, 620] width 23 height 334
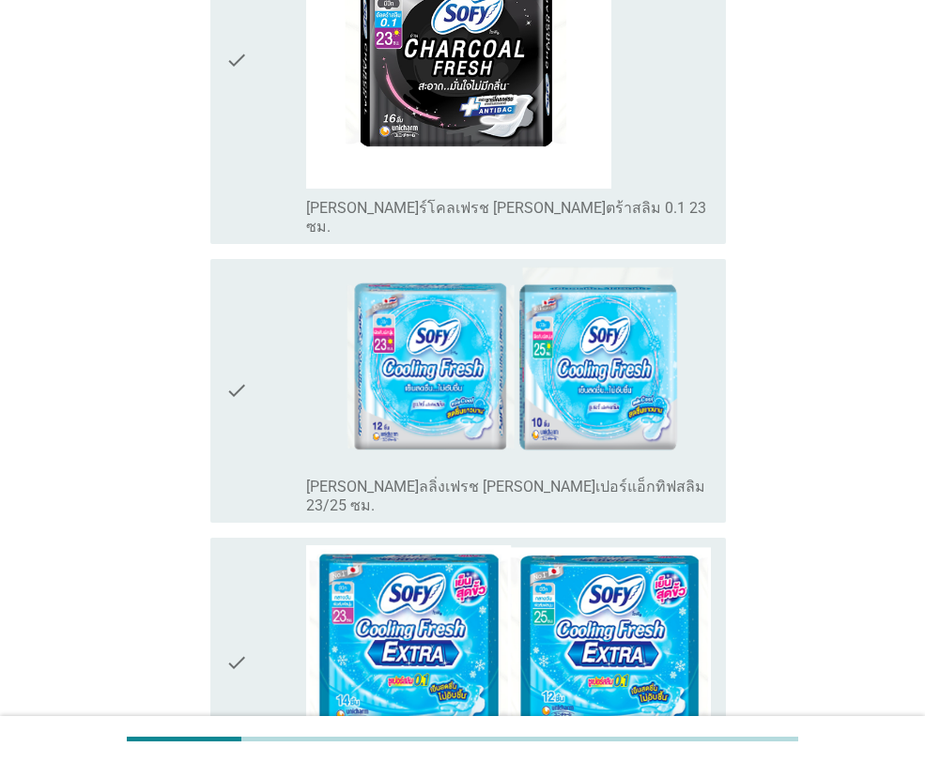
scroll to position [2852, 0]
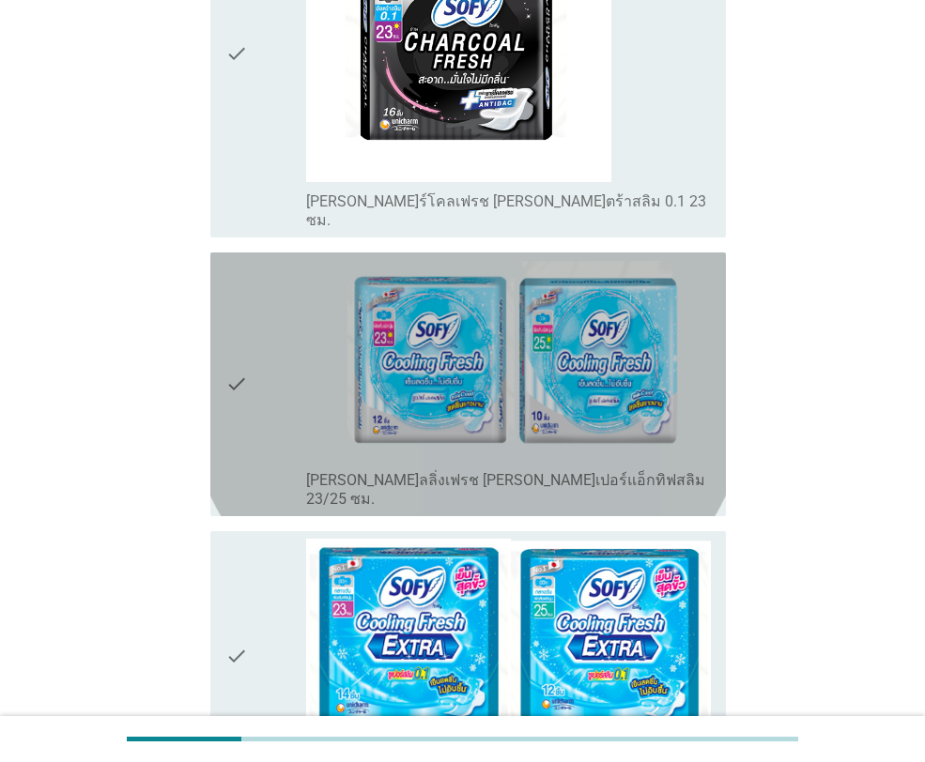
click at [240, 318] on icon "check" at bounding box center [236, 384] width 23 height 249
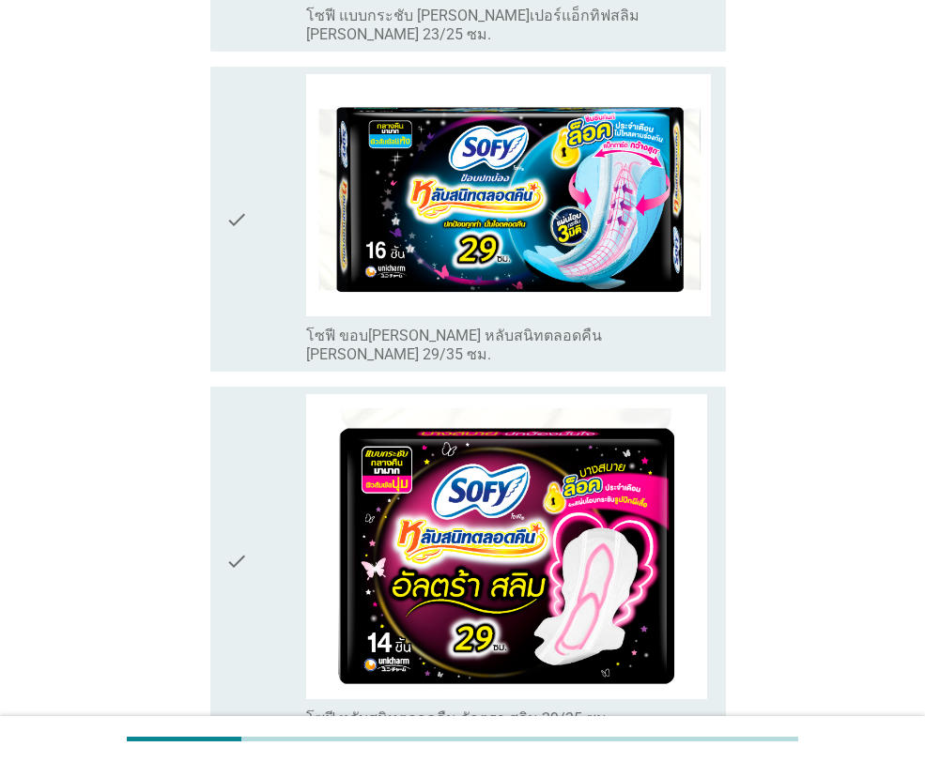
scroll to position [4150, 0]
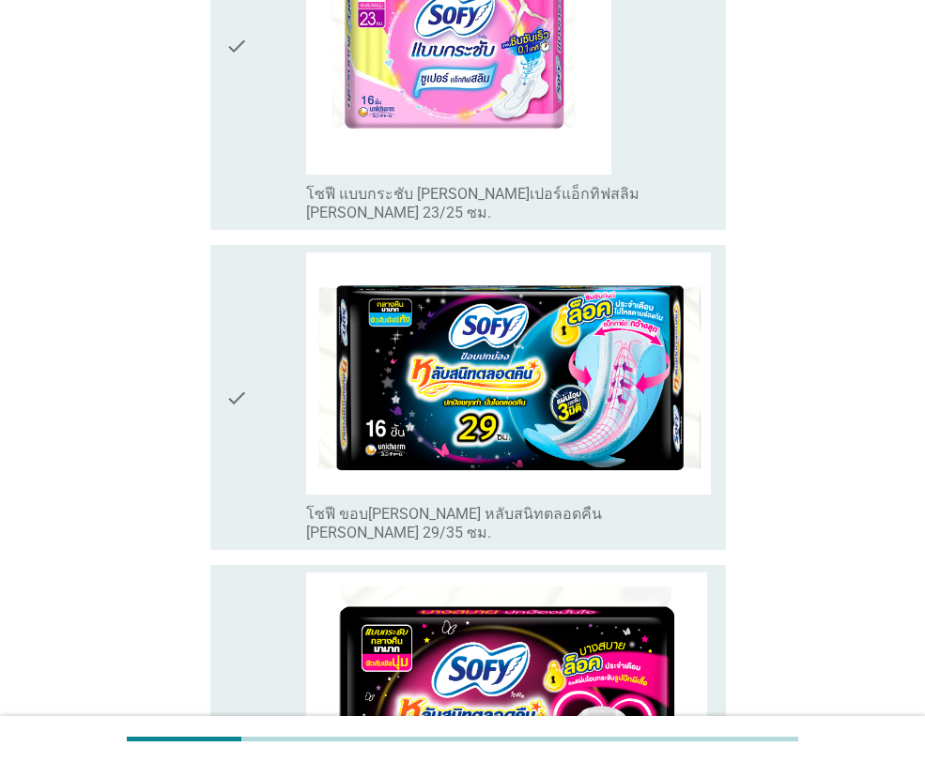
click at [233, 276] on icon "check" at bounding box center [236, 397] width 23 height 290
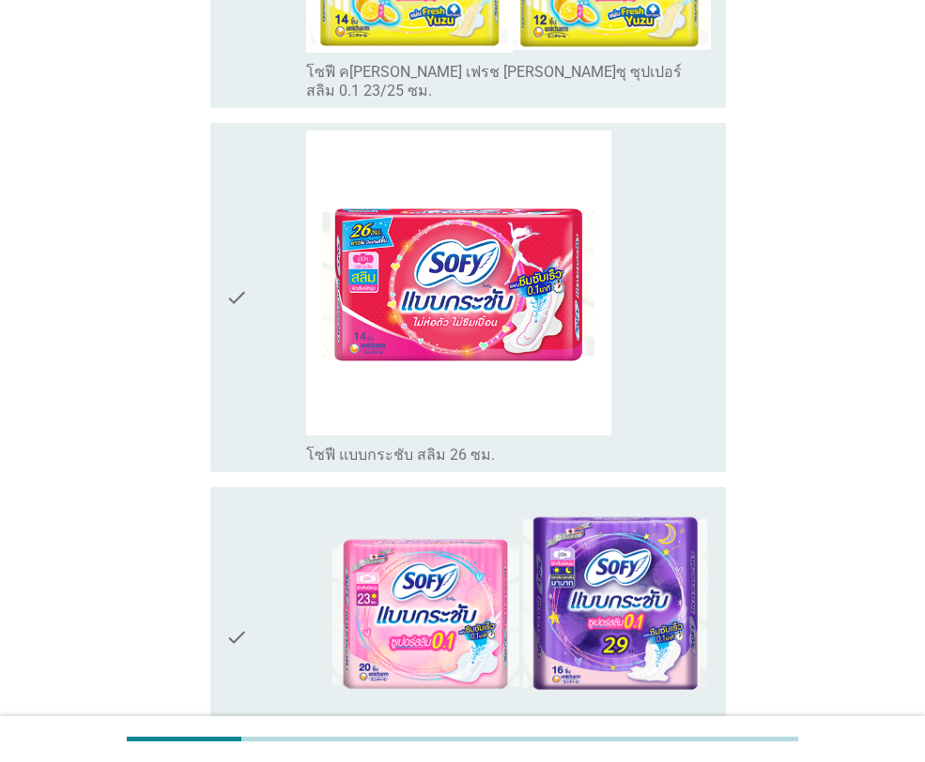
scroll to position [6035, 0]
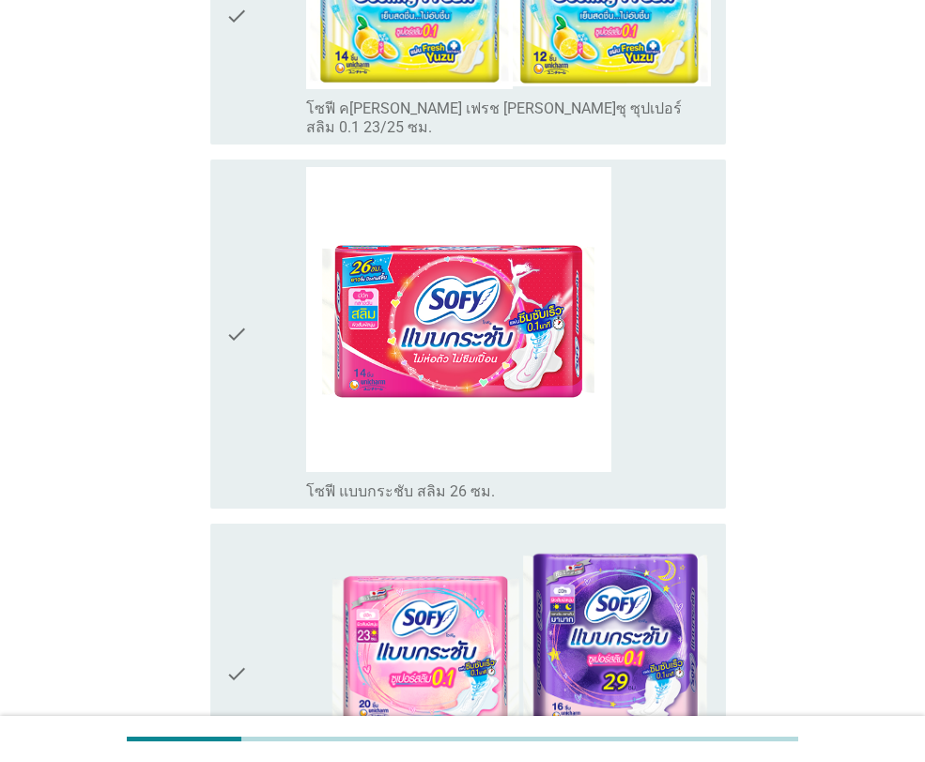
click at [237, 531] on icon "check" at bounding box center [236, 674] width 23 height 286
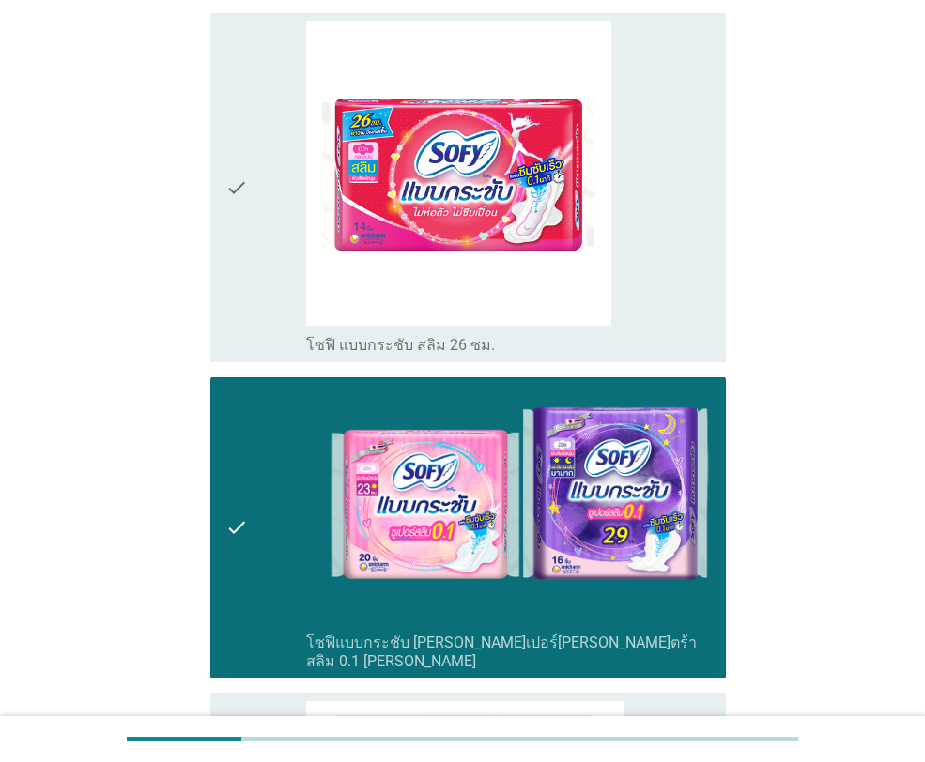
scroll to position [6491, 0]
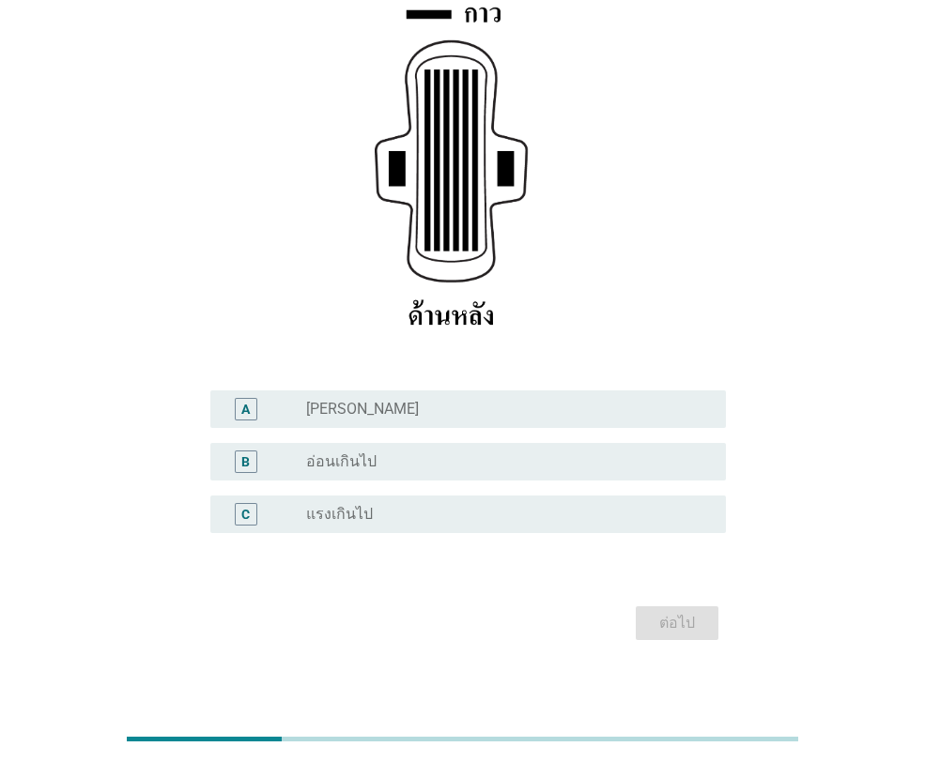
scroll to position [315, 0]
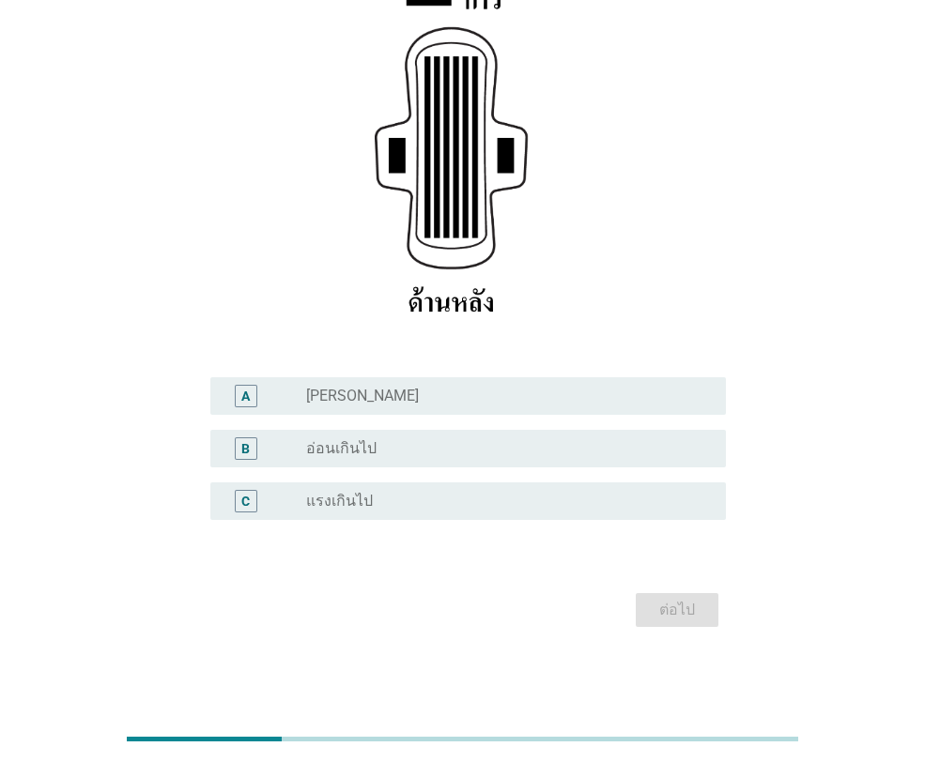
click at [346, 405] on div "radio_button_unchecked [PERSON_NAME]" at bounding box center [501, 396] width 390 height 19
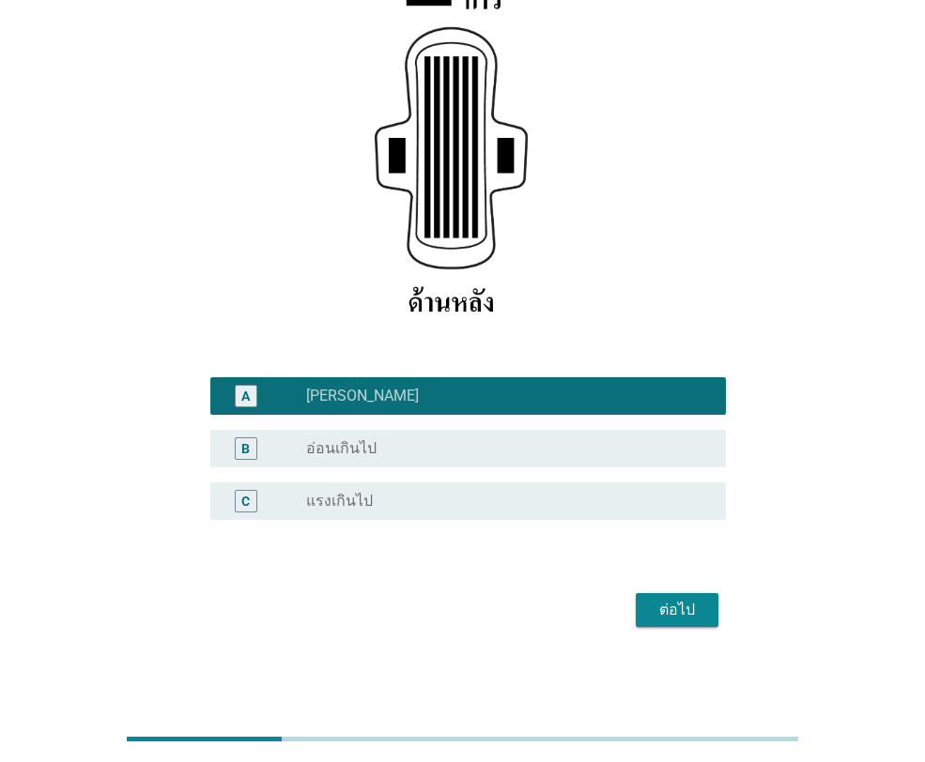
click at [680, 617] on div "ต่อไป" at bounding box center [676, 610] width 53 height 23
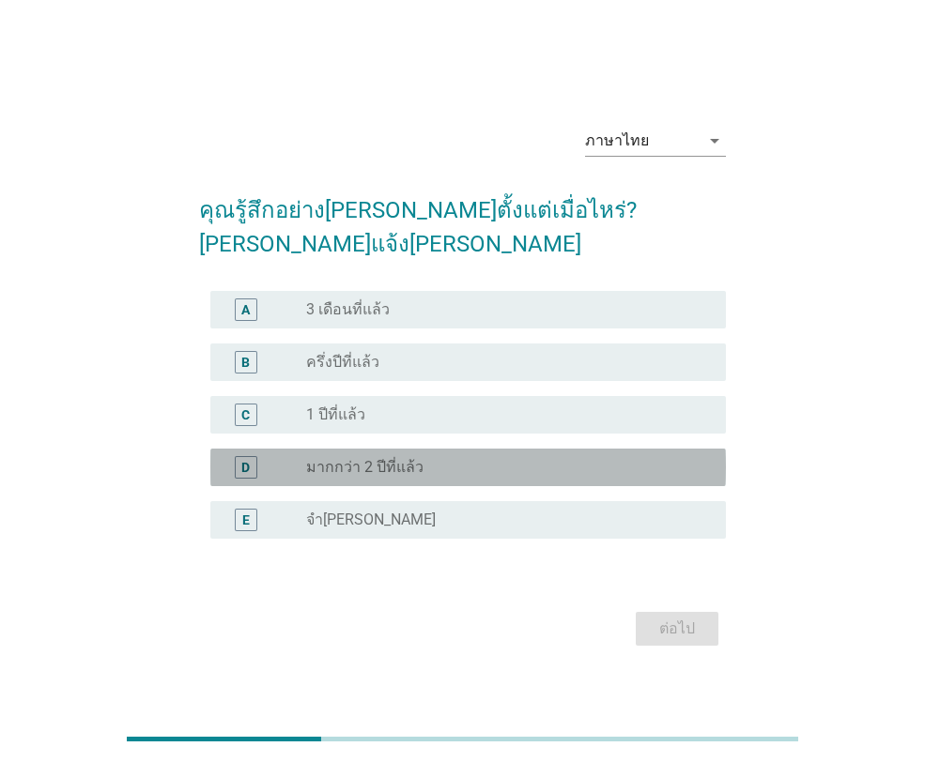
click at [450, 458] on div "radio_button_unchecked มากกว่า 2 ปีที่แล้ว" at bounding box center [501, 467] width 390 height 19
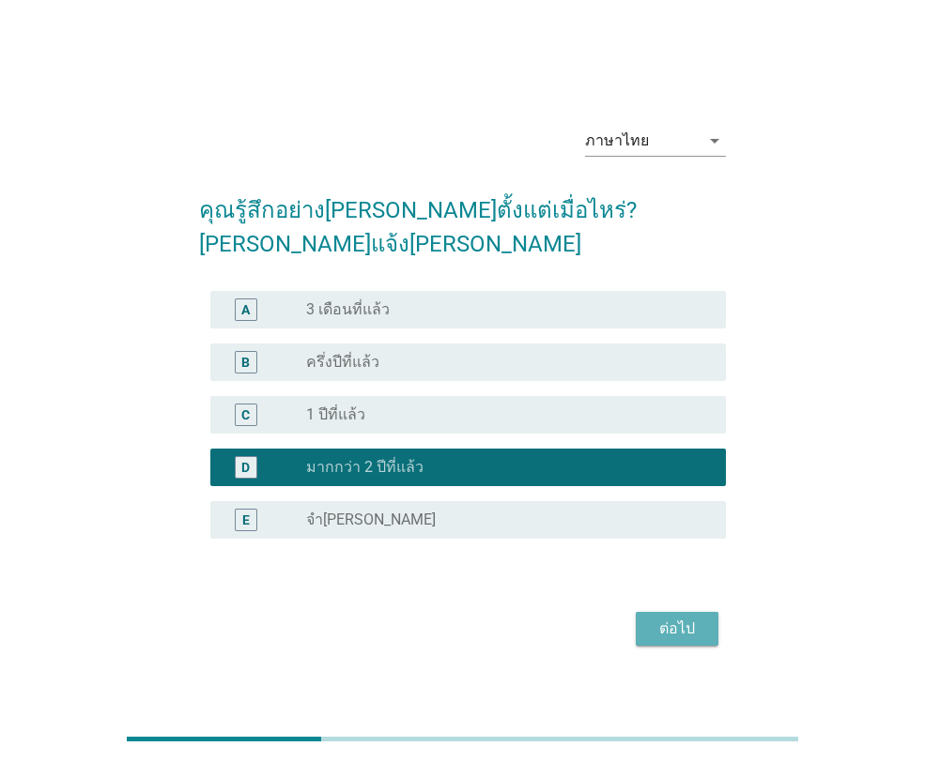
click at [697, 625] on button "ต่อไป" at bounding box center [676, 629] width 83 height 34
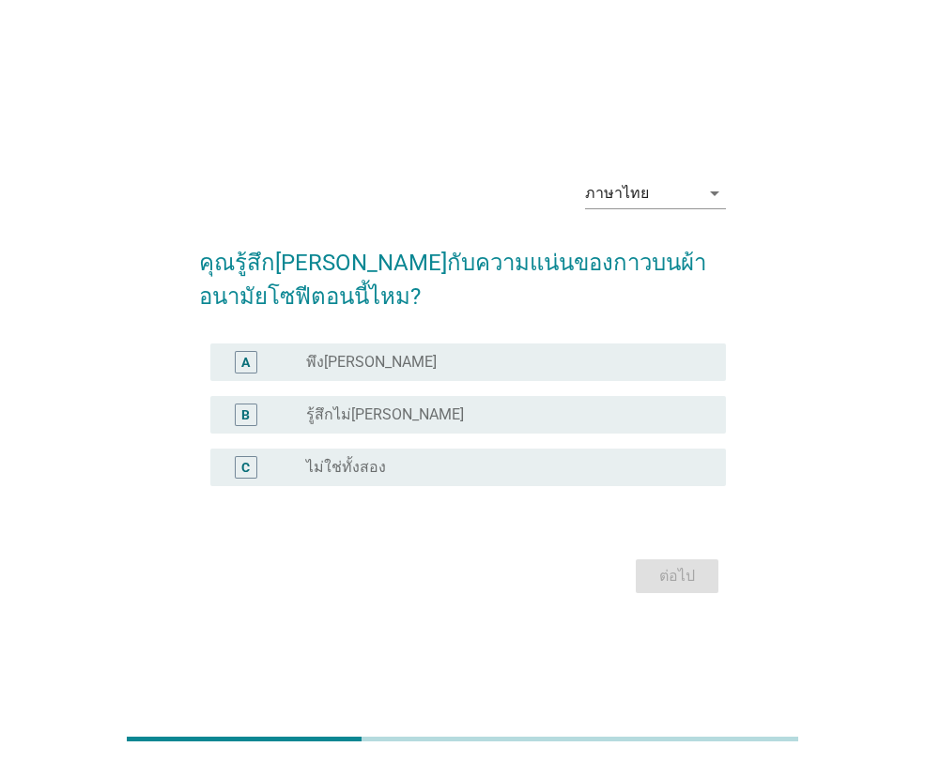
click at [361, 360] on div "radio_button_unchecked พึง[PERSON_NAME]" at bounding box center [501, 362] width 390 height 19
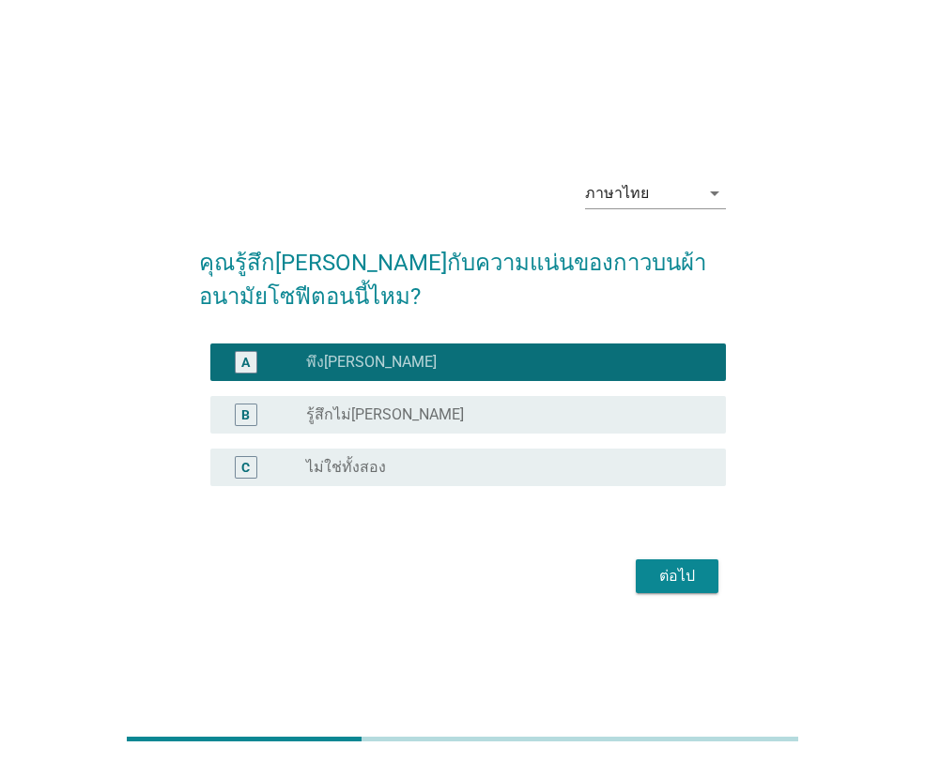
click at [695, 558] on div "ต่อไป" at bounding box center [462, 576] width 527 height 45
click at [692, 576] on div "ต่อไป" at bounding box center [676, 576] width 53 height 23
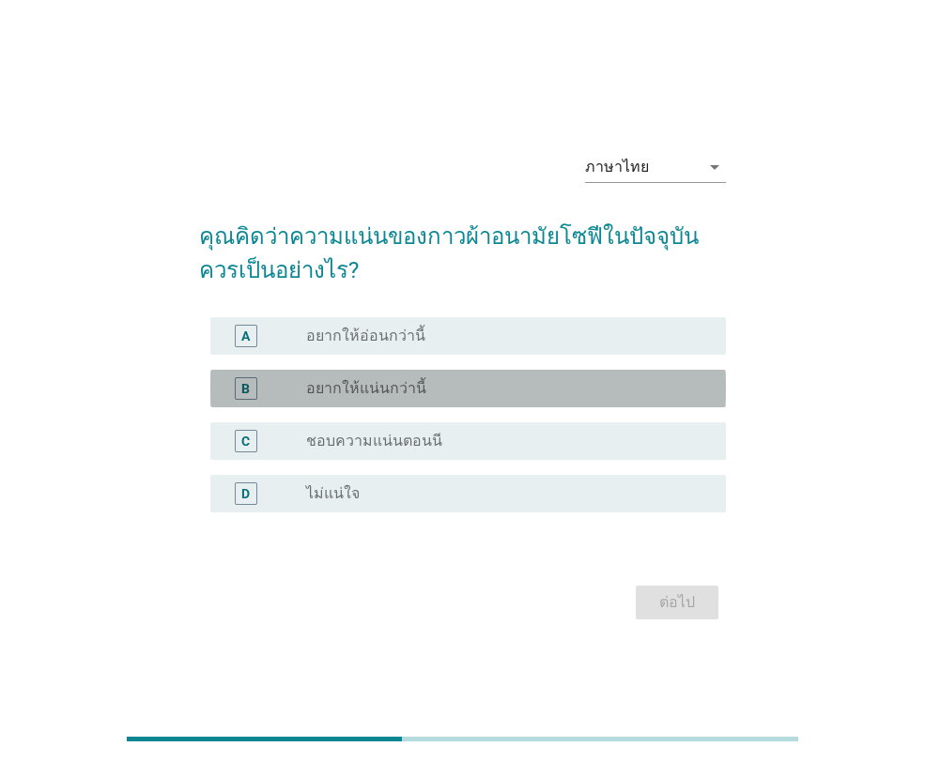
click at [382, 390] on label "อยากให้แน่นกว่านี้" at bounding box center [366, 388] width 120 height 19
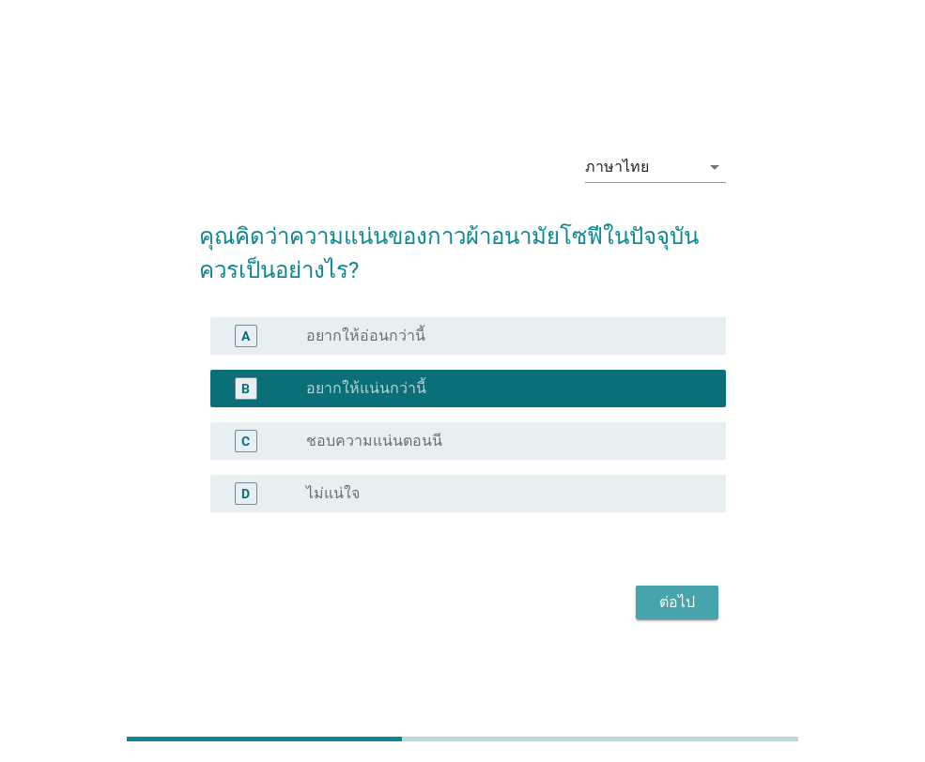
click at [682, 592] on div "ต่อไป" at bounding box center [676, 602] width 53 height 23
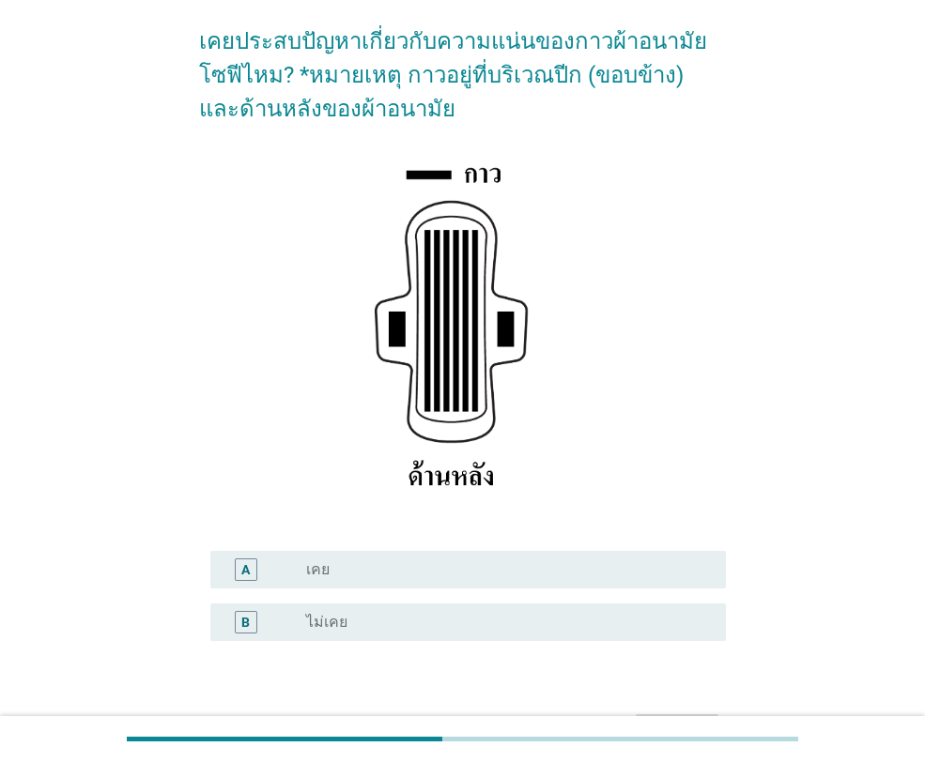
scroll to position [143, 0]
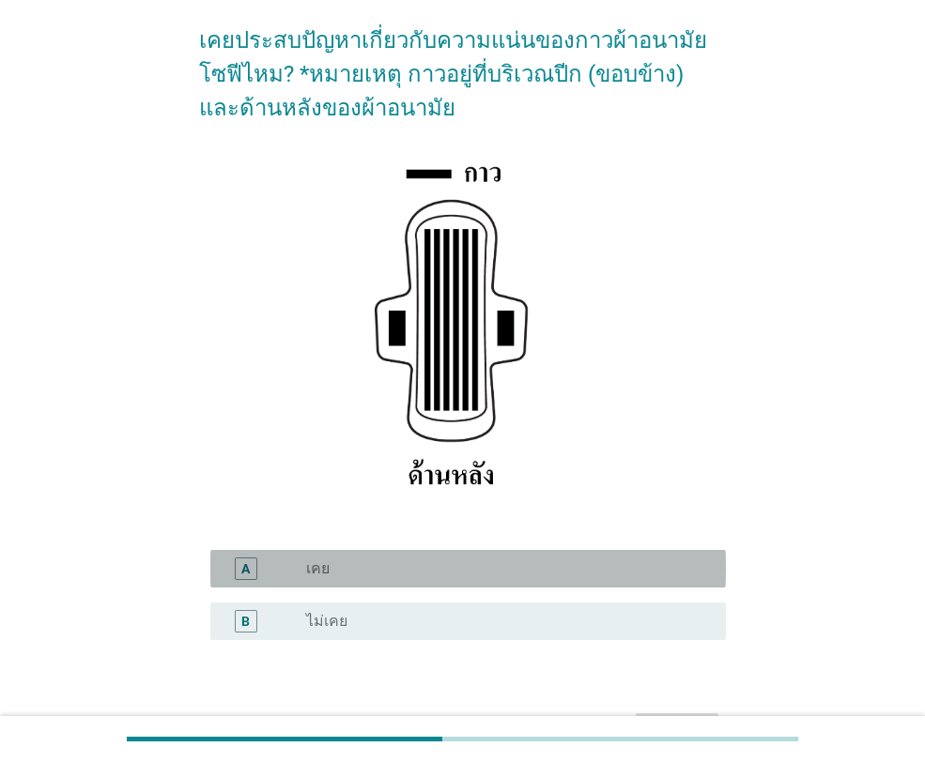
click at [319, 571] on label "เคย" at bounding box center [317, 568] width 23 height 19
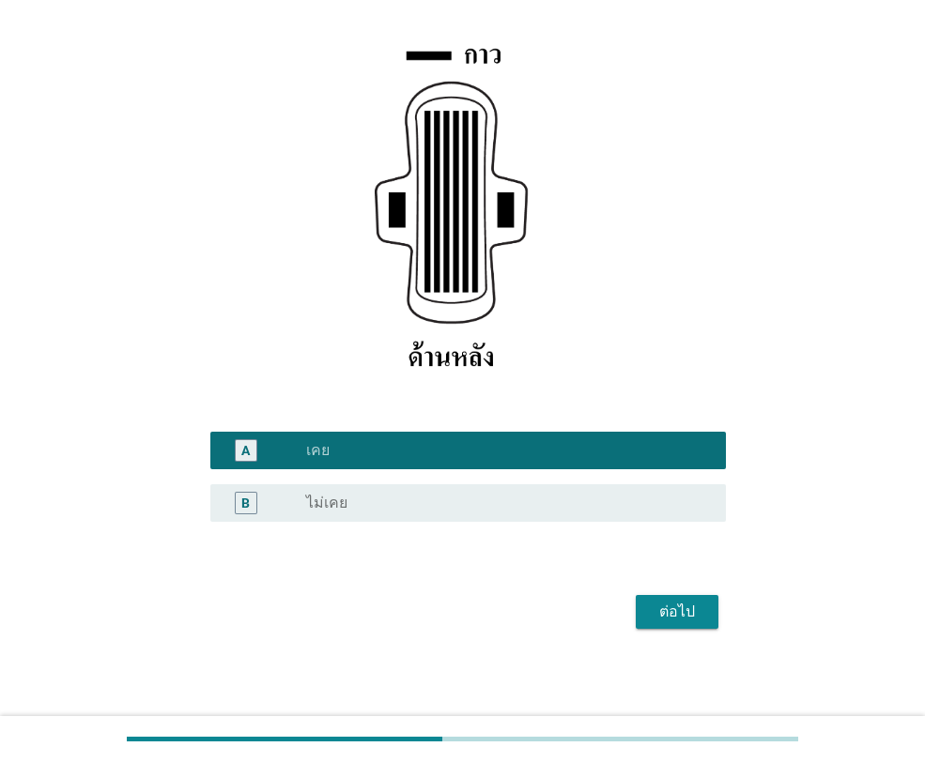
scroll to position [263, 0]
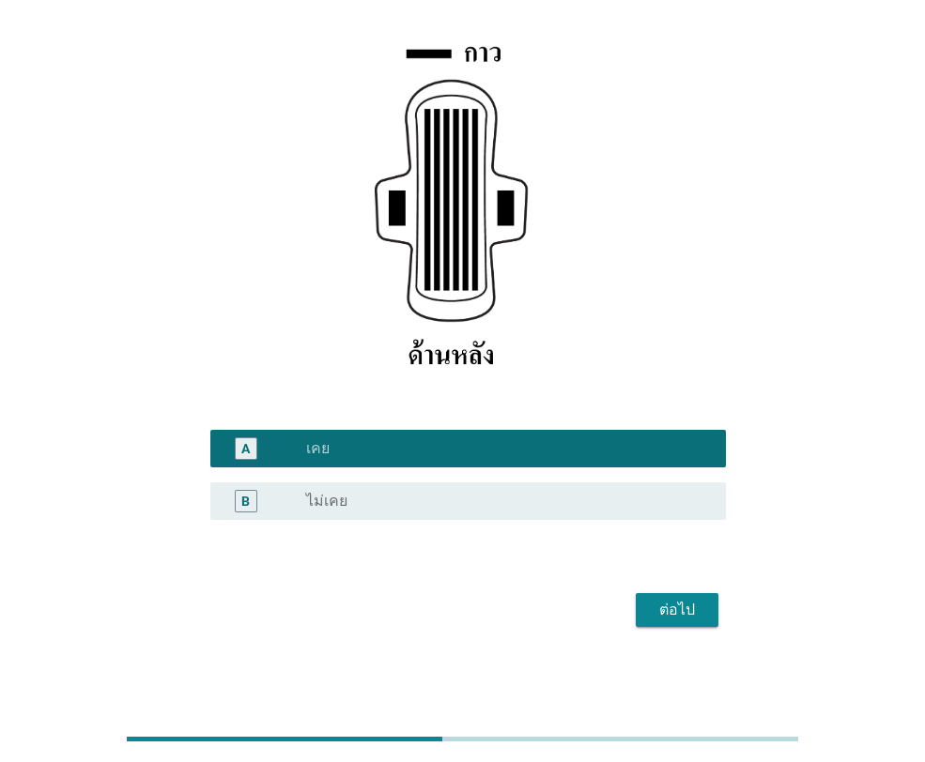
click at [707, 613] on button "ต่อไป" at bounding box center [676, 610] width 83 height 34
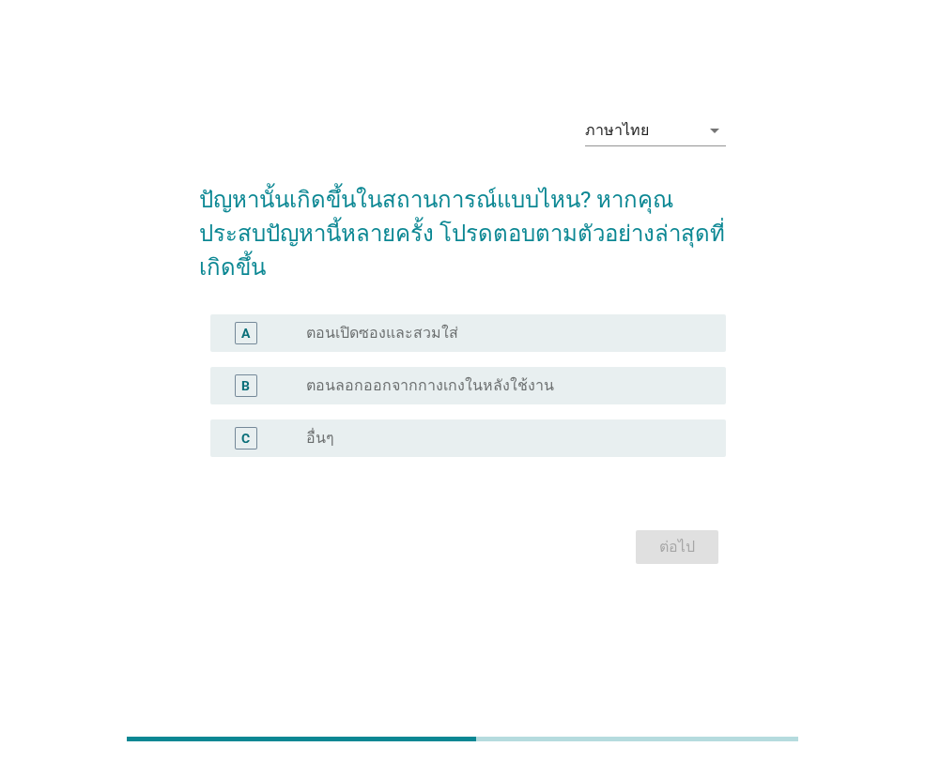
scroll to position [0, 0]
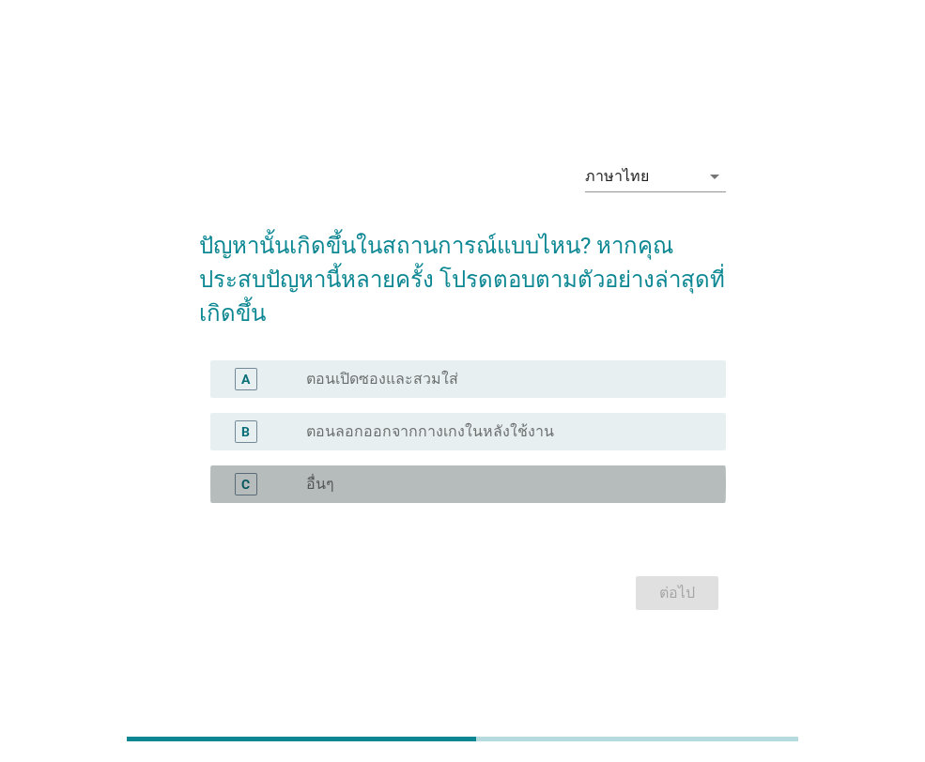
click at [497, 475] on div "radio_button_unchecked อื่นๆ" at bounding box center [501, 484] width 390 height 19
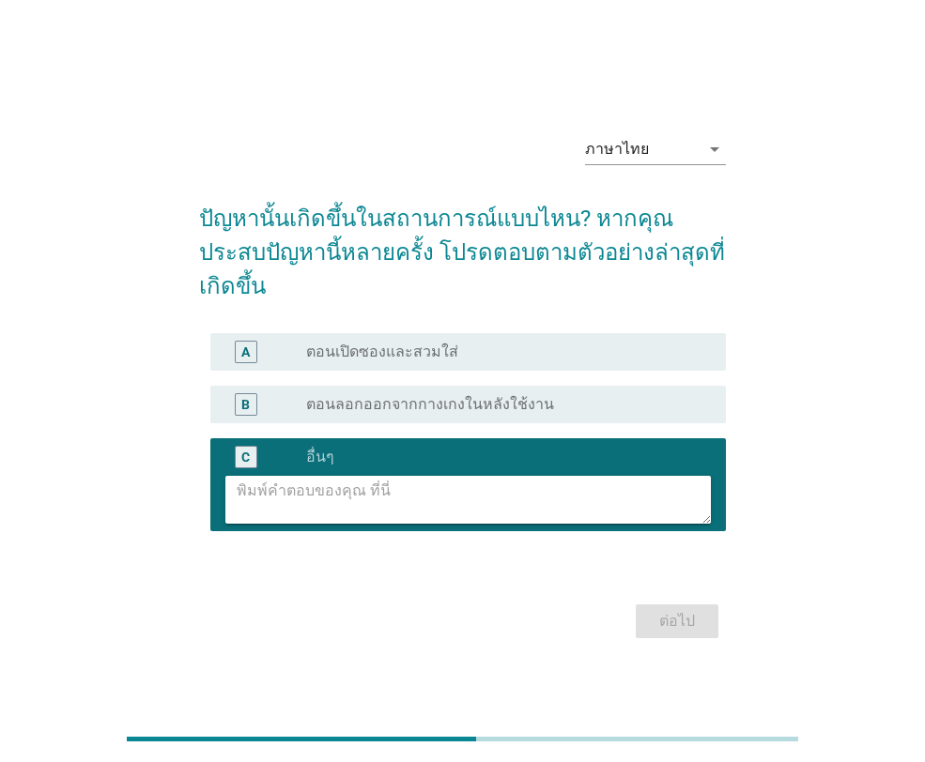
click at [504, 476] on textarea at bounding box center [474, 500] width 474 height 48
type textarea "9"
click at [434, 483] on textarea at bounding box center [474, 500] width 474 height 48
type textarea "ตอนใส่"
click at [697, 610] on div "ต่อไป" at bounding box center [676, 621] width 53 height 23
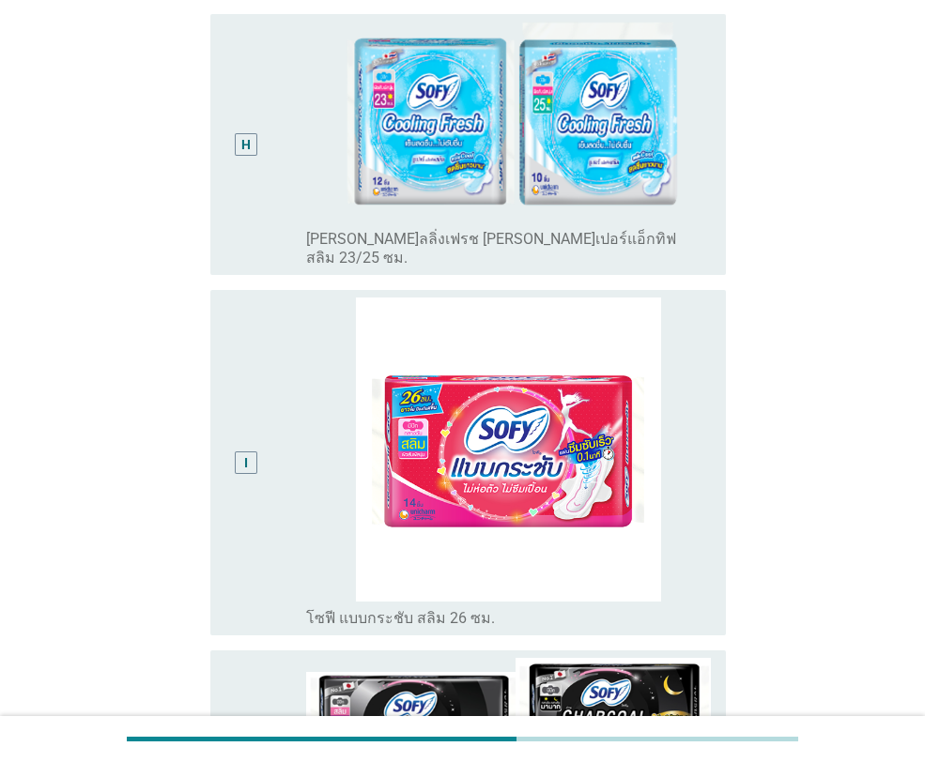
scroll to position [2649, 0]
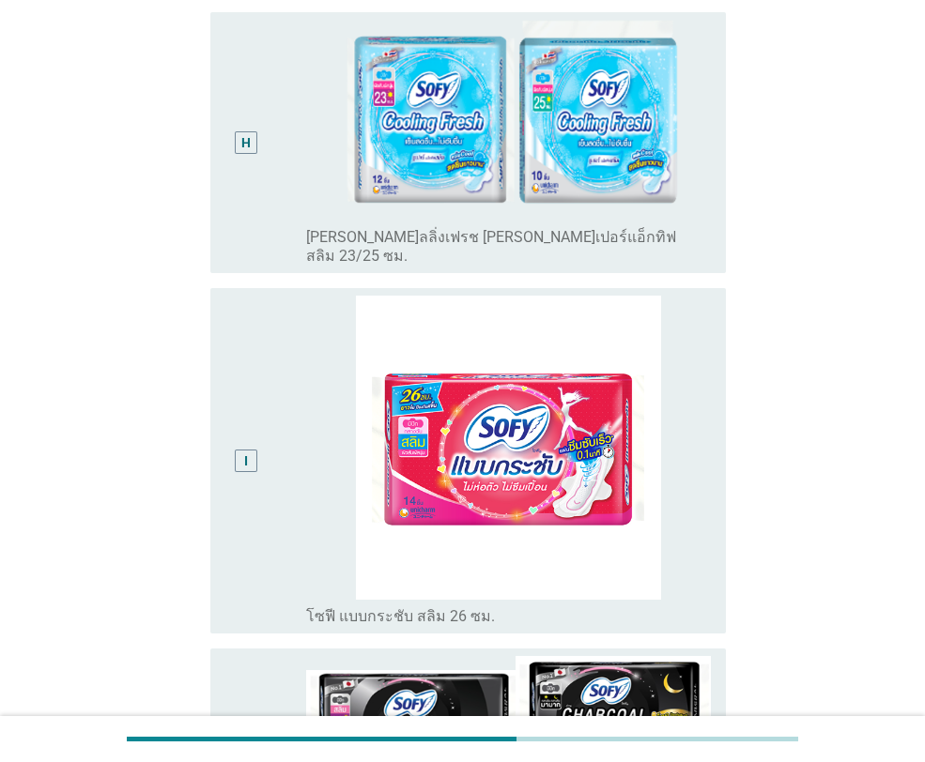
click at [238, 450] on div "I" at bounding box center [246, 461] width 23 height 23
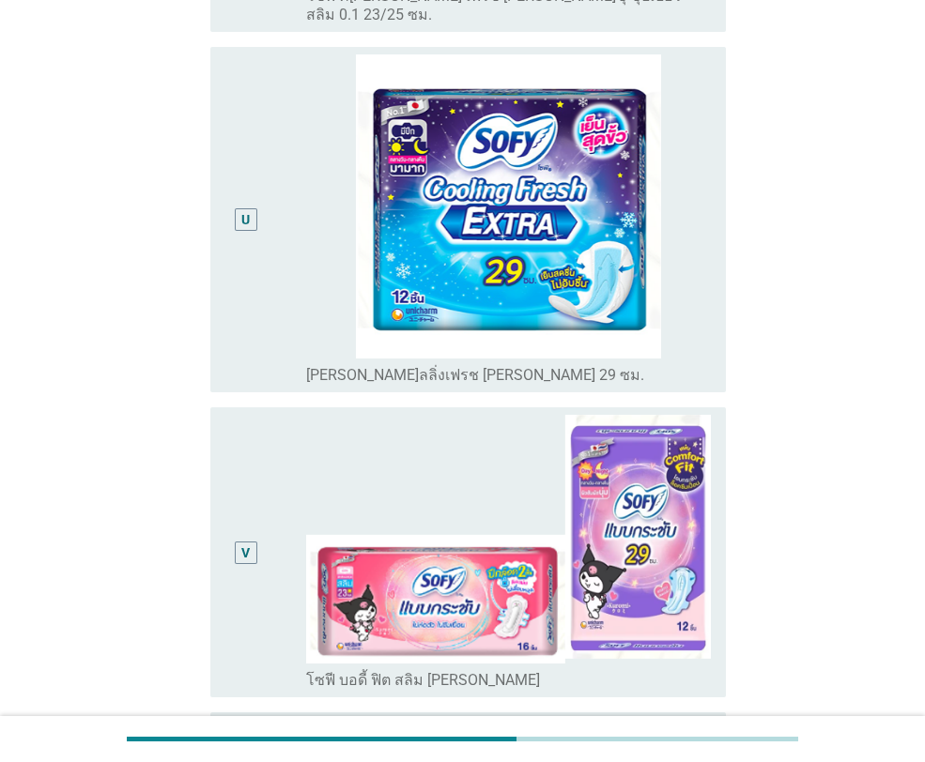
scroll to position [6460, 0]
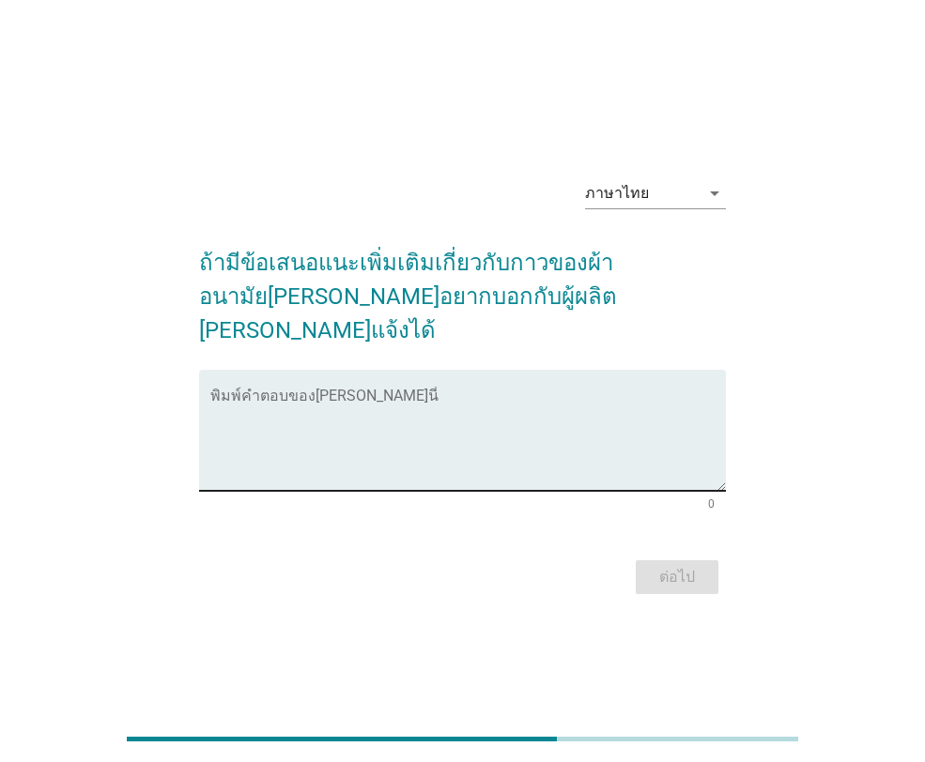
click at [260, 392] on textarea "พิมพ์คำตอบของคุณ ที่นี่" at bounding box center [467, 441] width 515 height 99
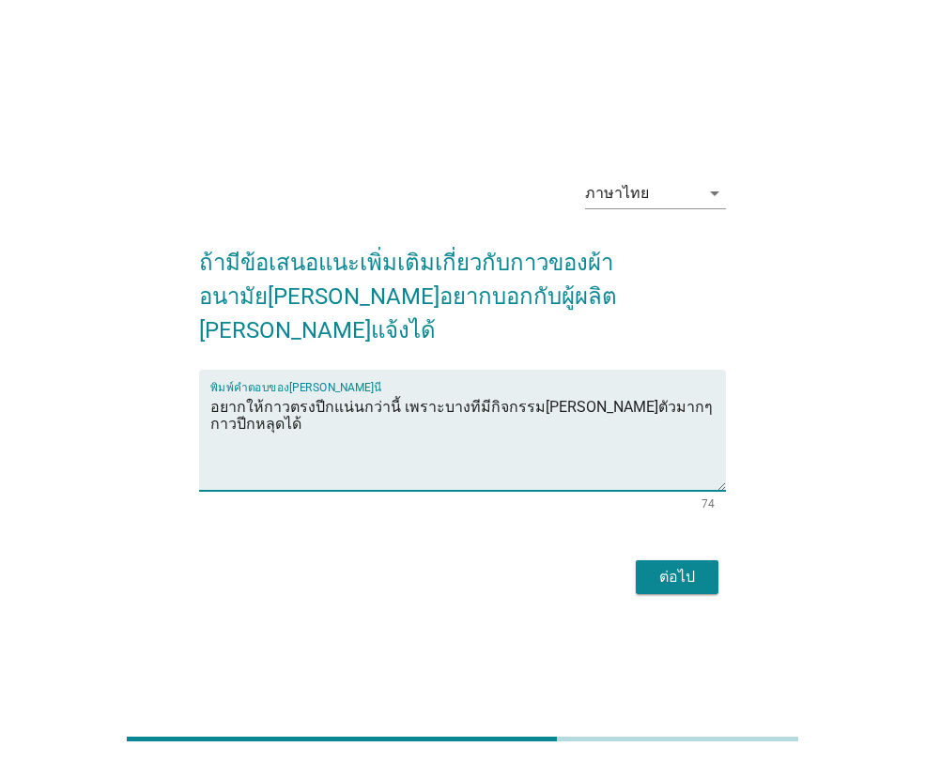
type textarea "อยากให้กาวตรงปีกแน่นกว่านี้ เพราะบางทีมีกิจกรรม[PERSON_NAME]ตัวมากๆ กาวปีกหลุดไ…"
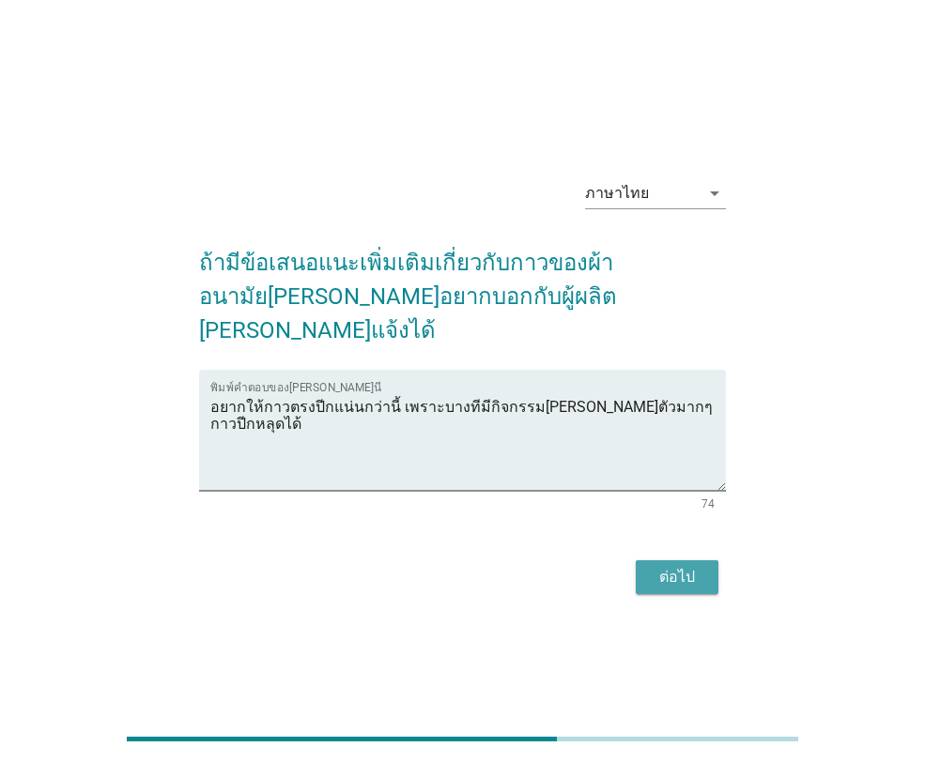
click at [694, 560] on button "ต่อไป" at bounding box center [676, 577] width 83 height 34
